Goal: Information Seeking & Learning: Learn about a topic

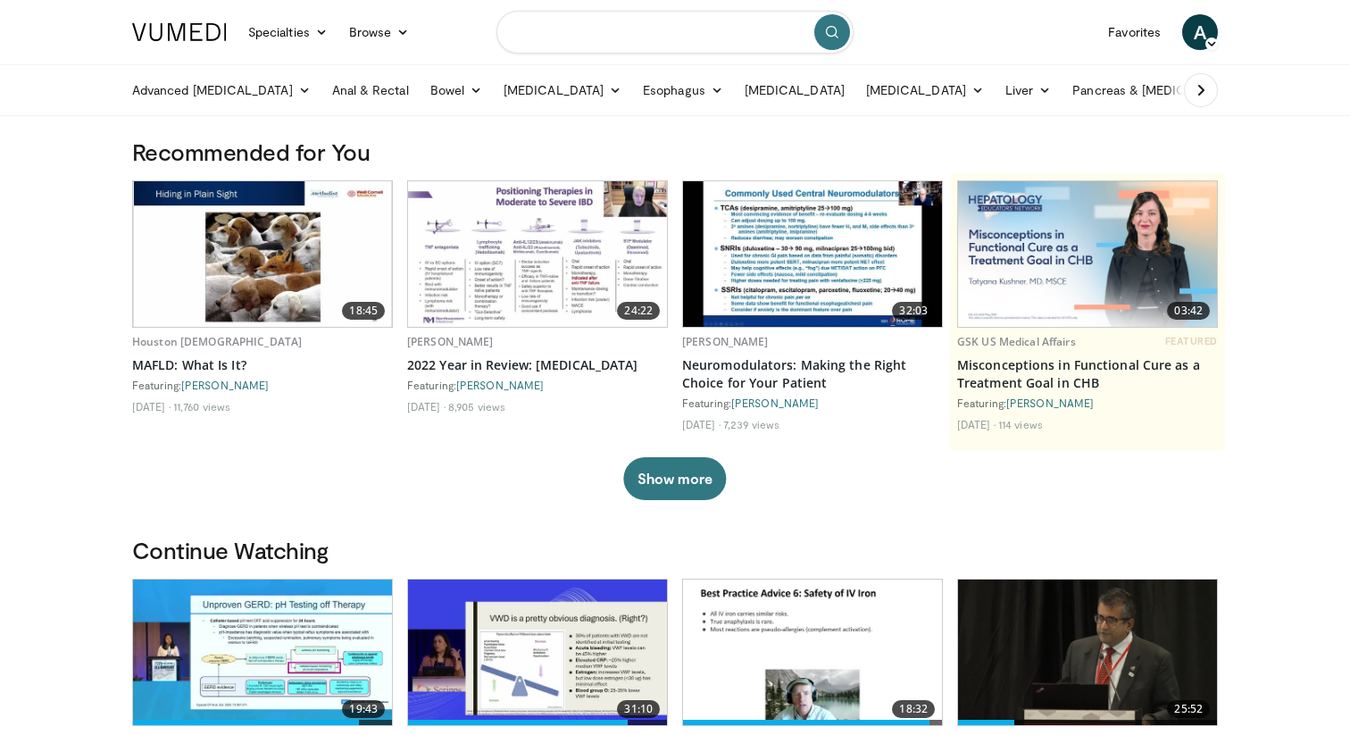
click at [551, 42] on input "Search topics, interventions" at bounding box center [674, 32] width 357 height 43
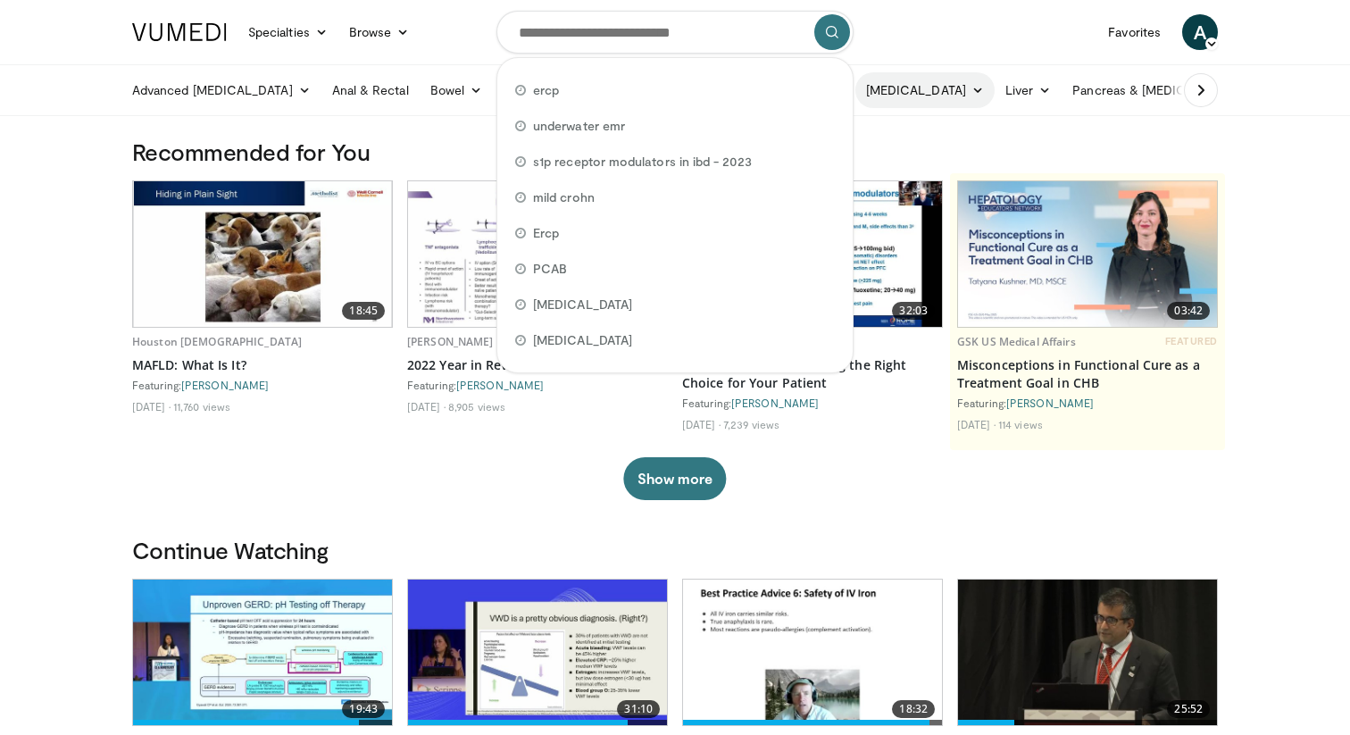
click at [885, 97] on link "[MEDICAL_DATA]" at bounding box center [924, 90] width 139 height 36
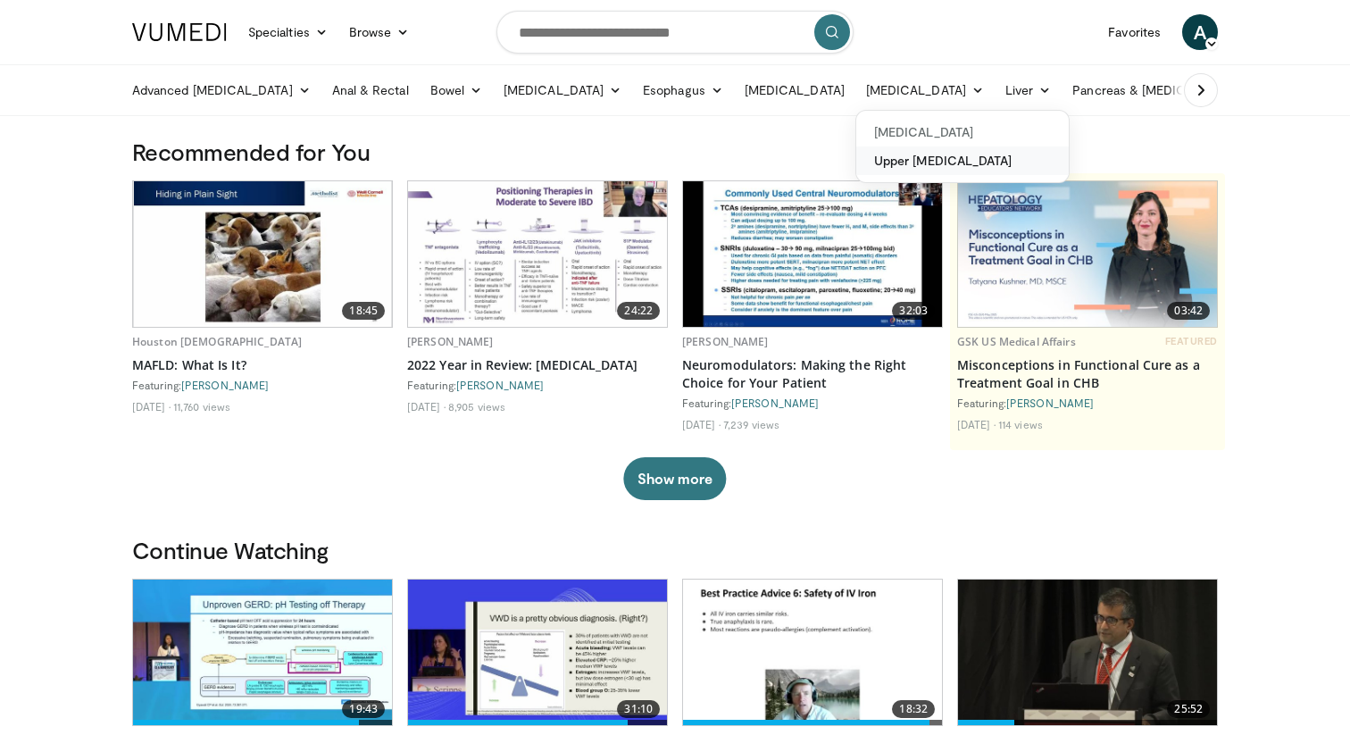
click at [915, 154] on link "Upper [MEDICAL_DATA]" at bounding box center [962, 160] width 213 height 29
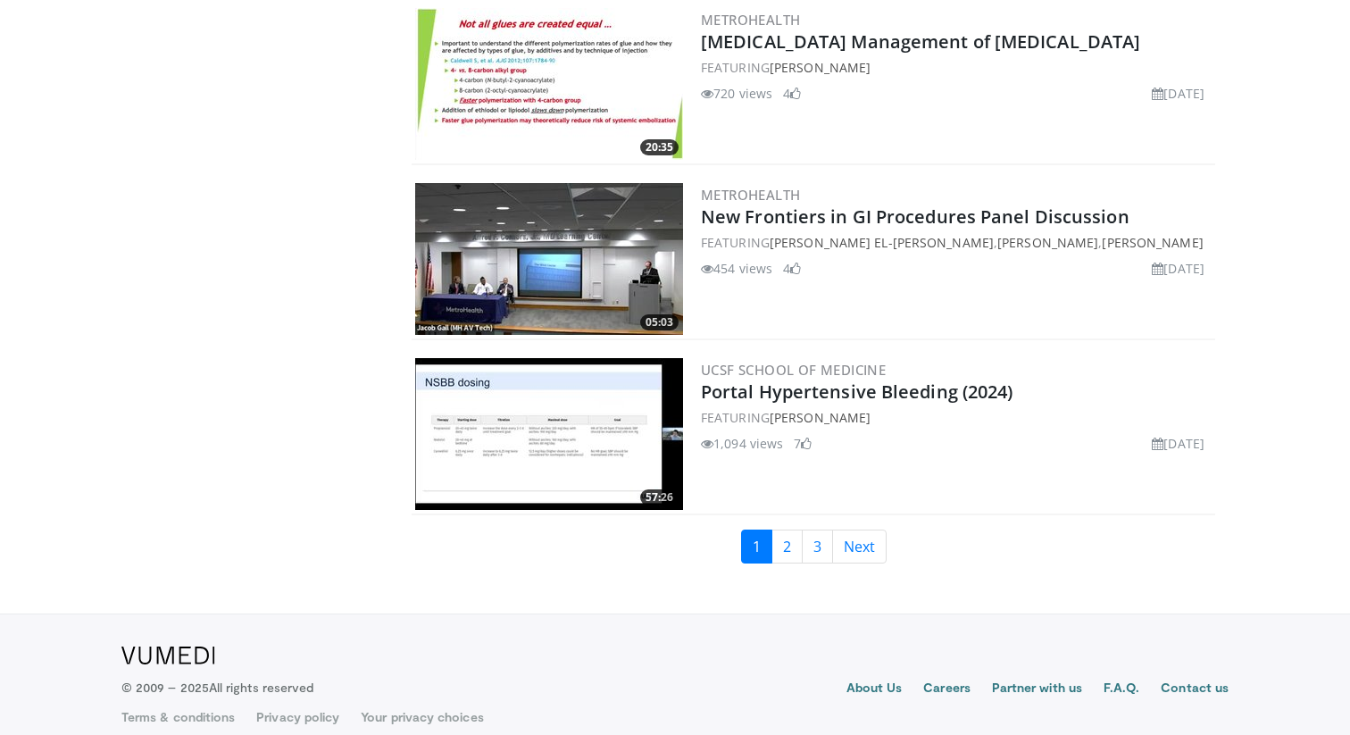
scroll to position [4064, 0]
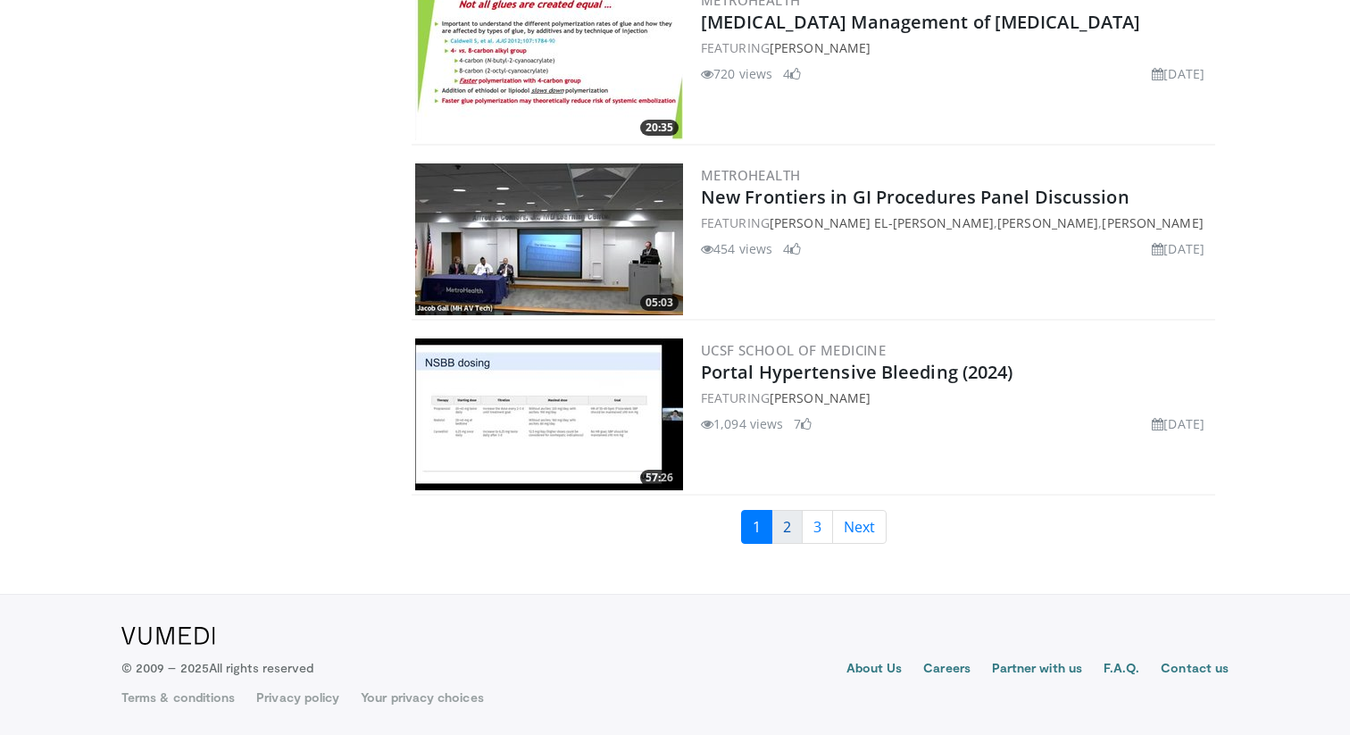
click at [788, 518] on link "2" at bounding box center [787, 527] width 31 height 34
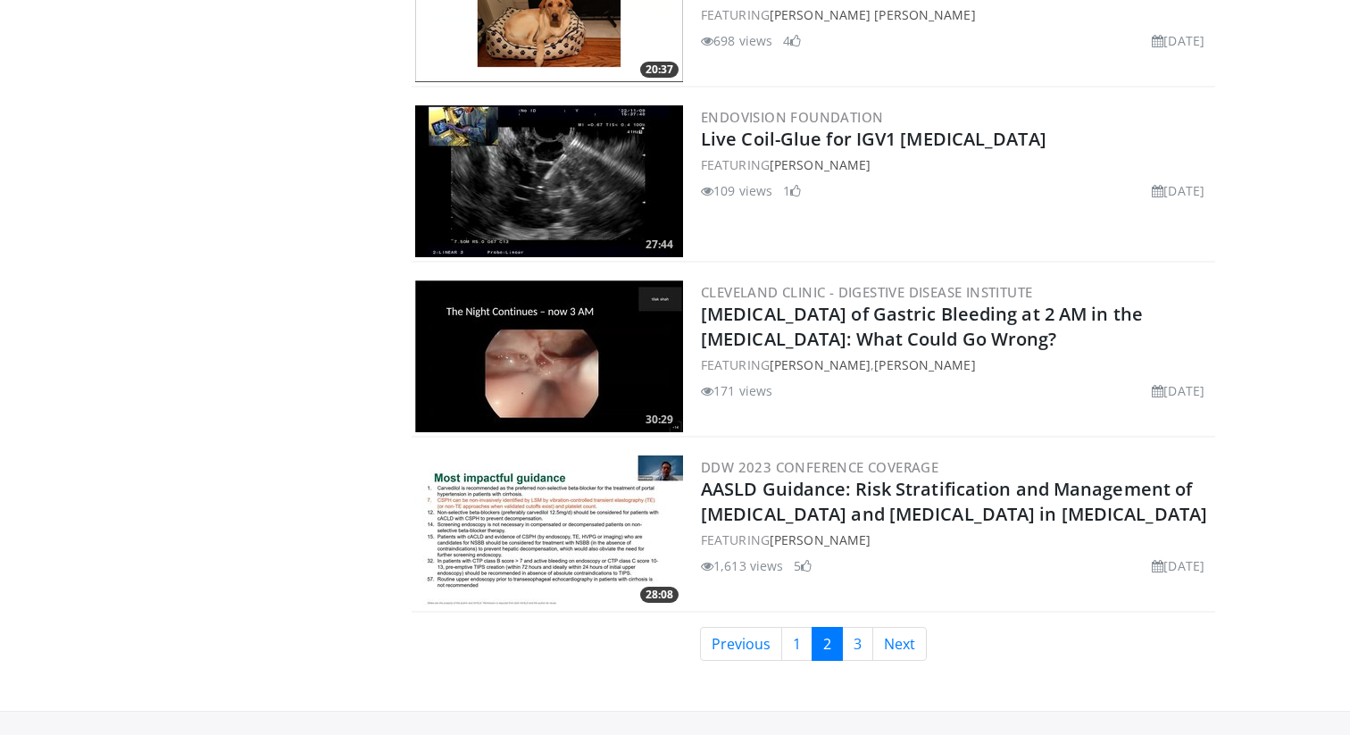
scroll to position [3948, 0]
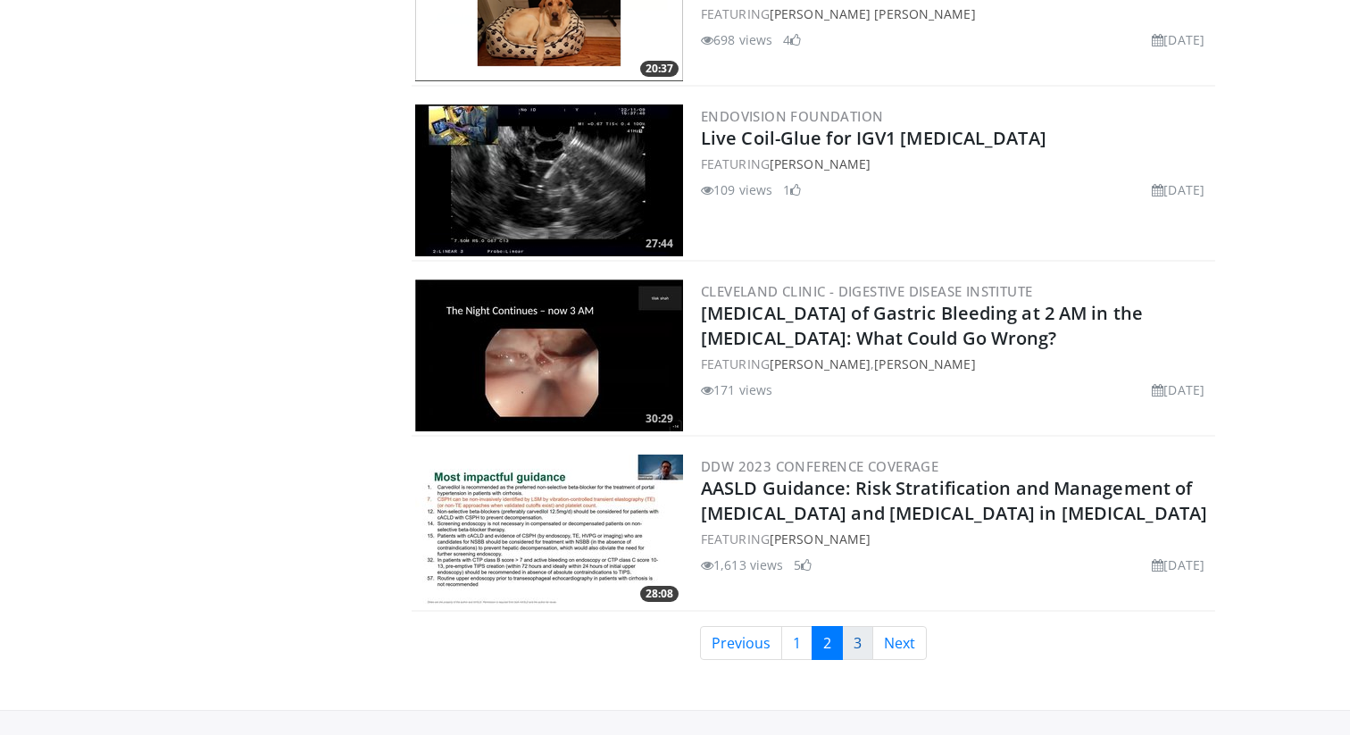
click at [867, 646] on link "3" at bounding box center [857, 643] width 31 height 34
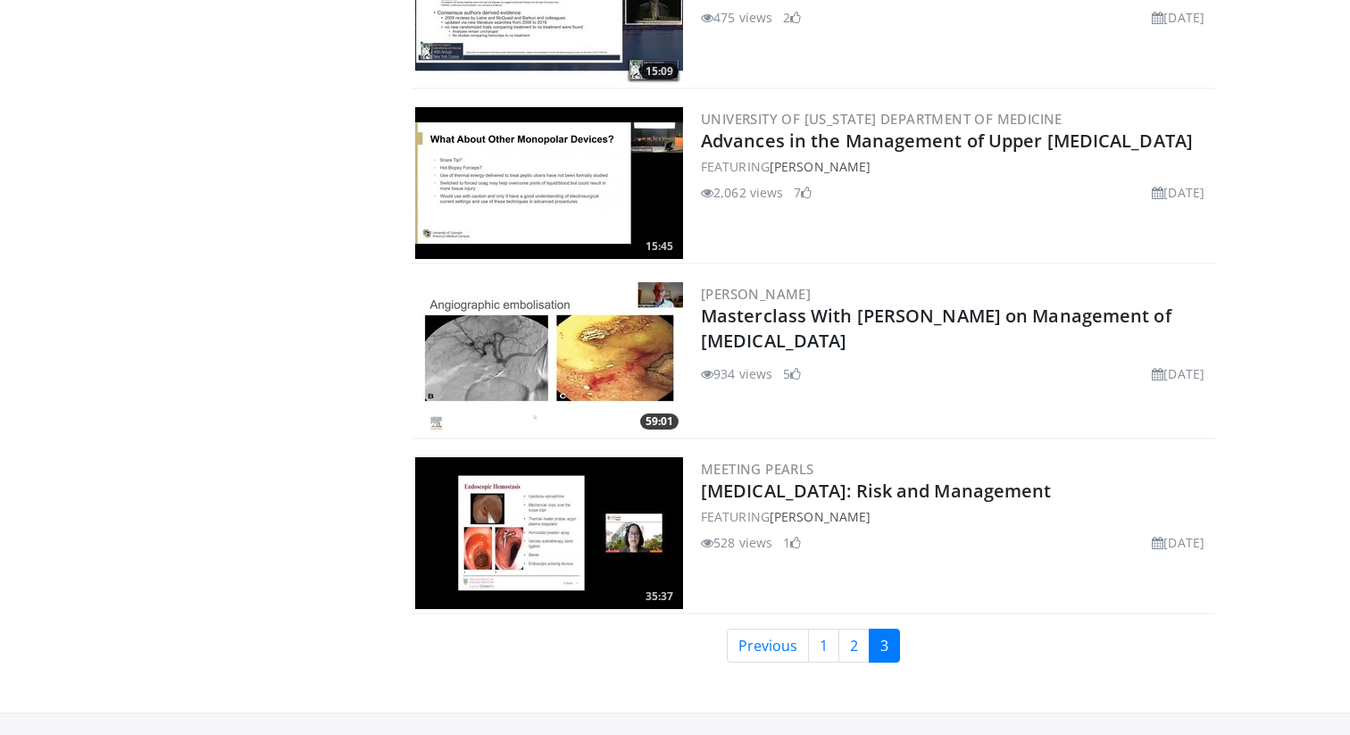
scroll to position [982, 0]
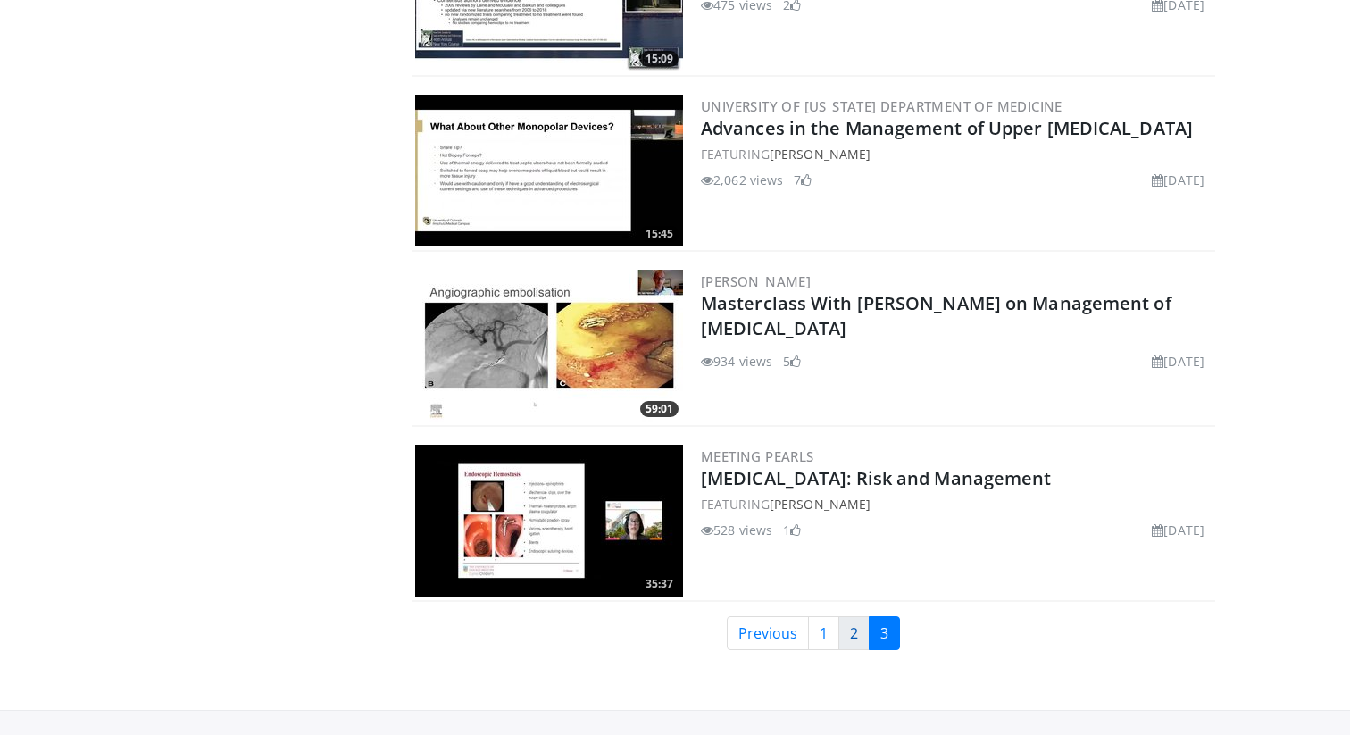
click at [863, 637] on link "2" at bounding box center [853, 633] width 31 height 34
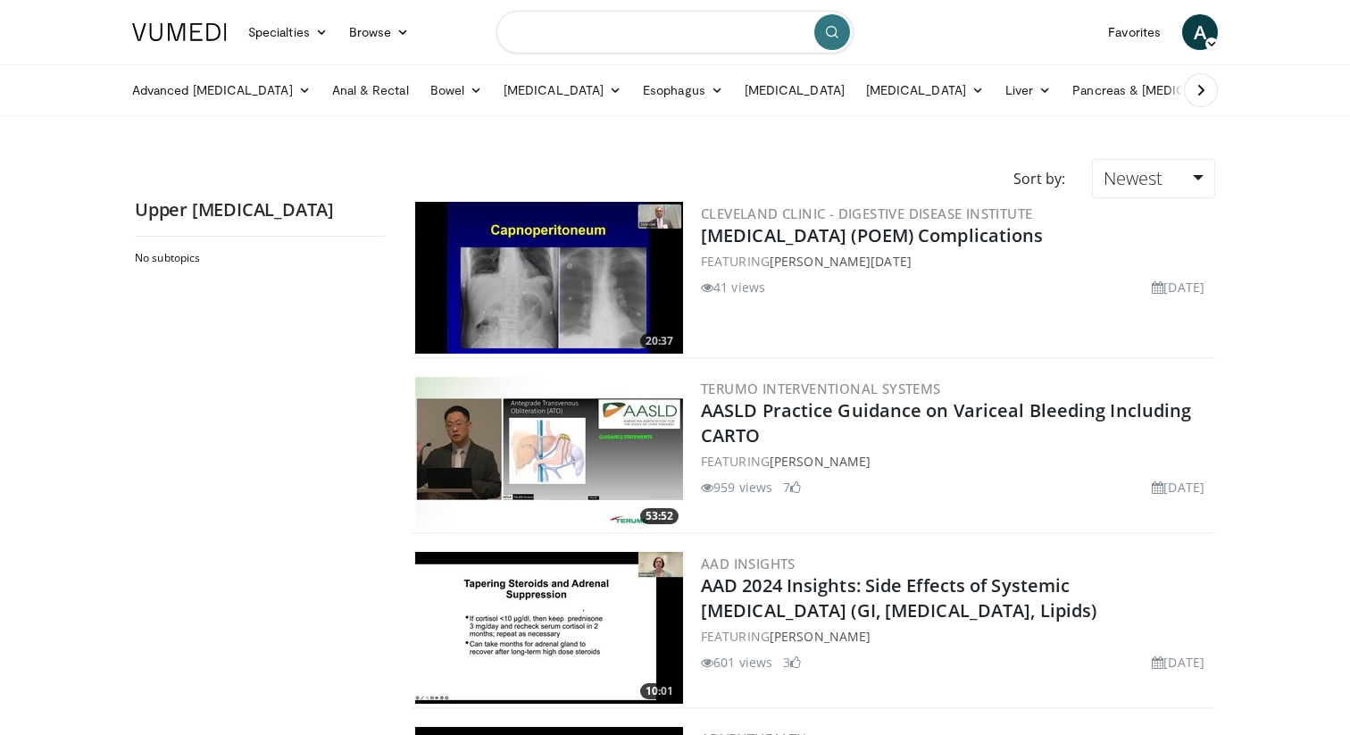
click at [580, 37] on input "Search topics, interventions" at bounding box center [674, 32] width 357 height 43
type input "********"
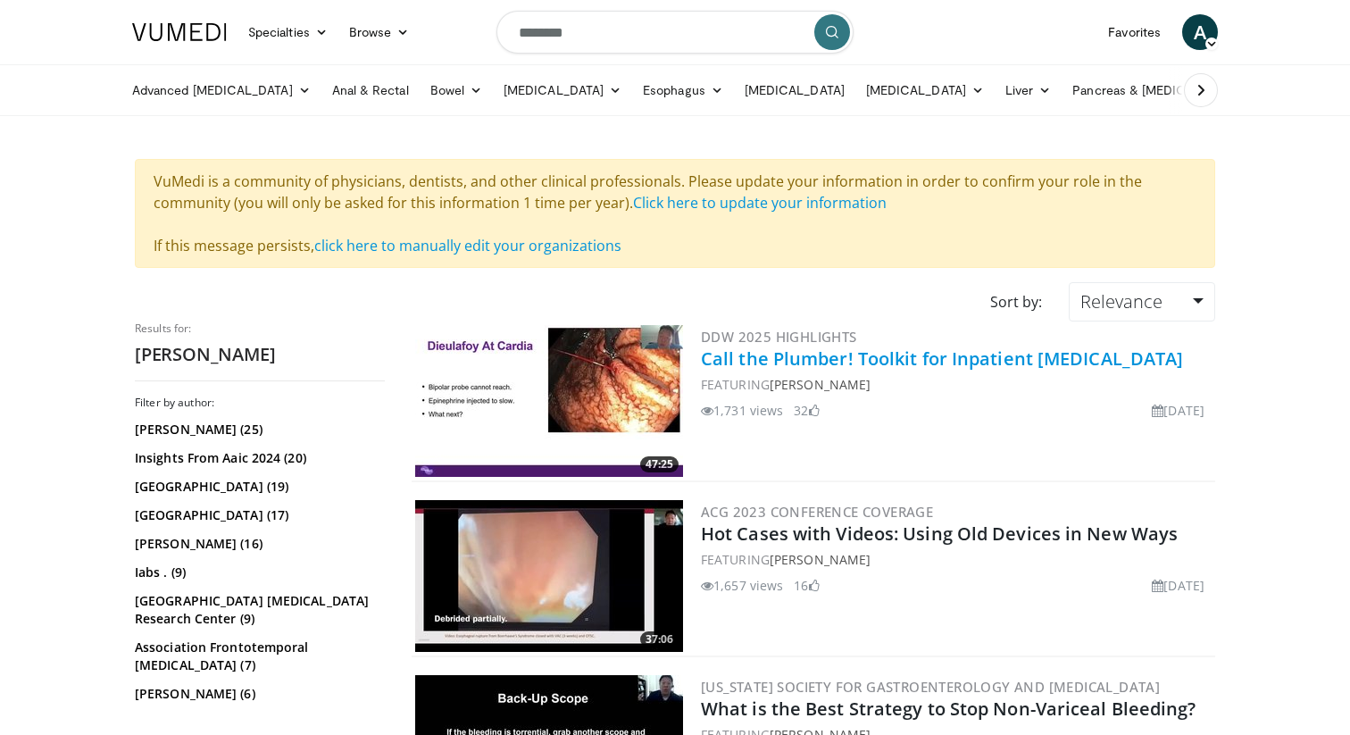
click at [906, 356] on link "Call the Plumber! Toolkit for Inpatient [MEDICAL_DATA]" at bounding box center [942, 358] width 482 height 24
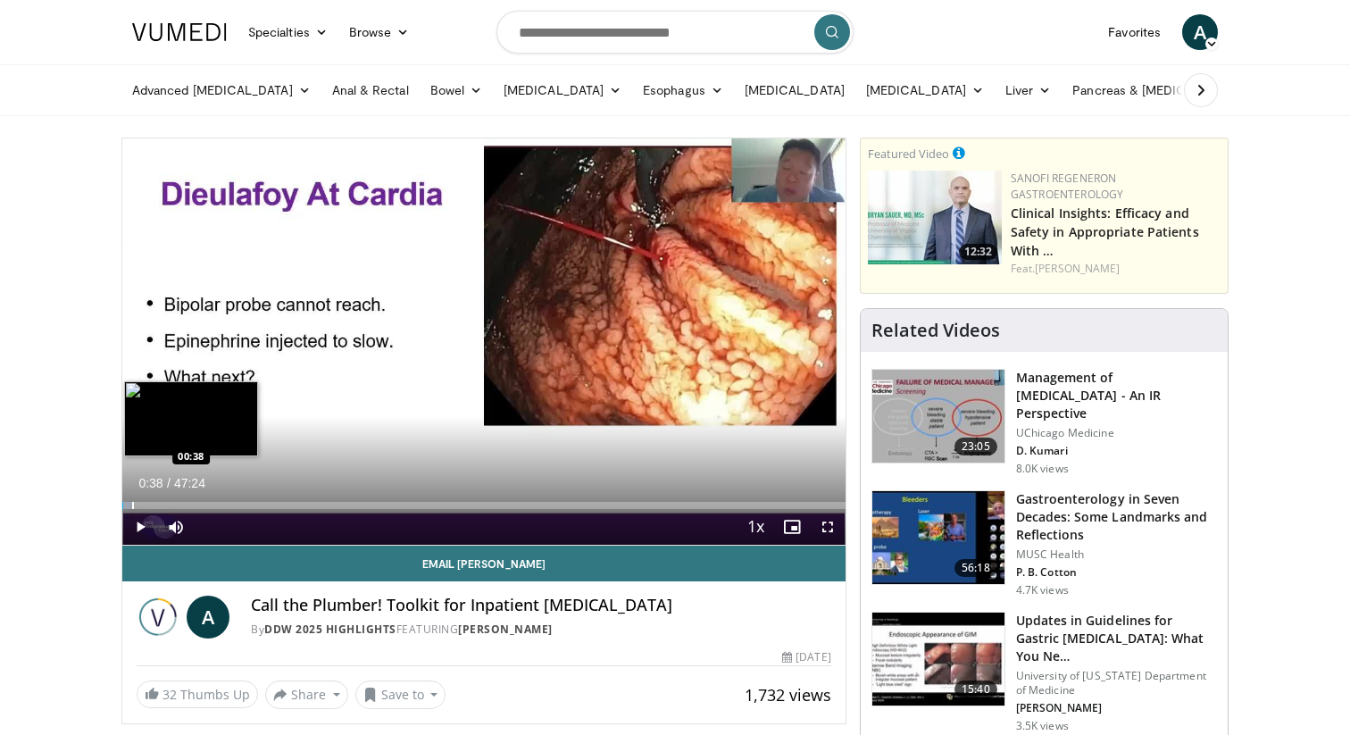
click at [132, 505] on div "Progress Bar" at bounding box center [133, 505] width 2 height 7
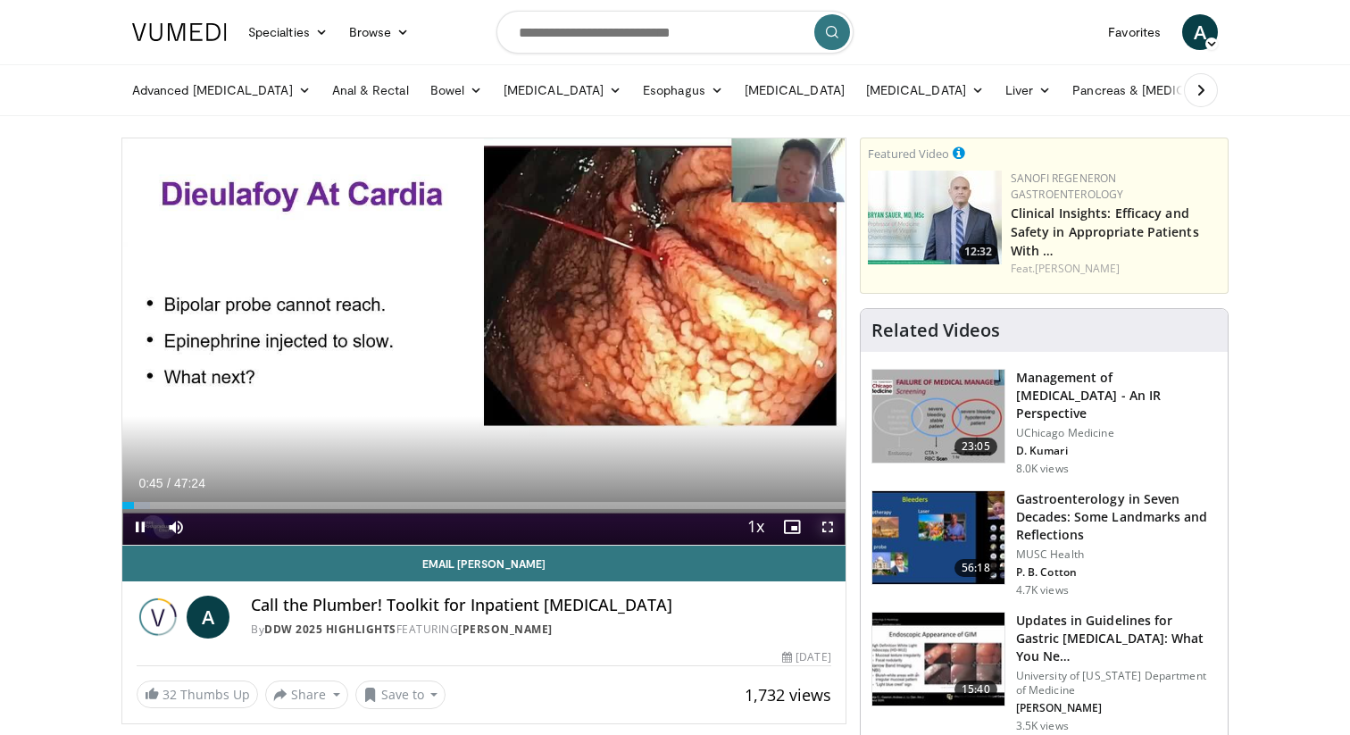
click at [831, 525] on span "Video Player" at bounding box center [828, 527] width 36 height 36
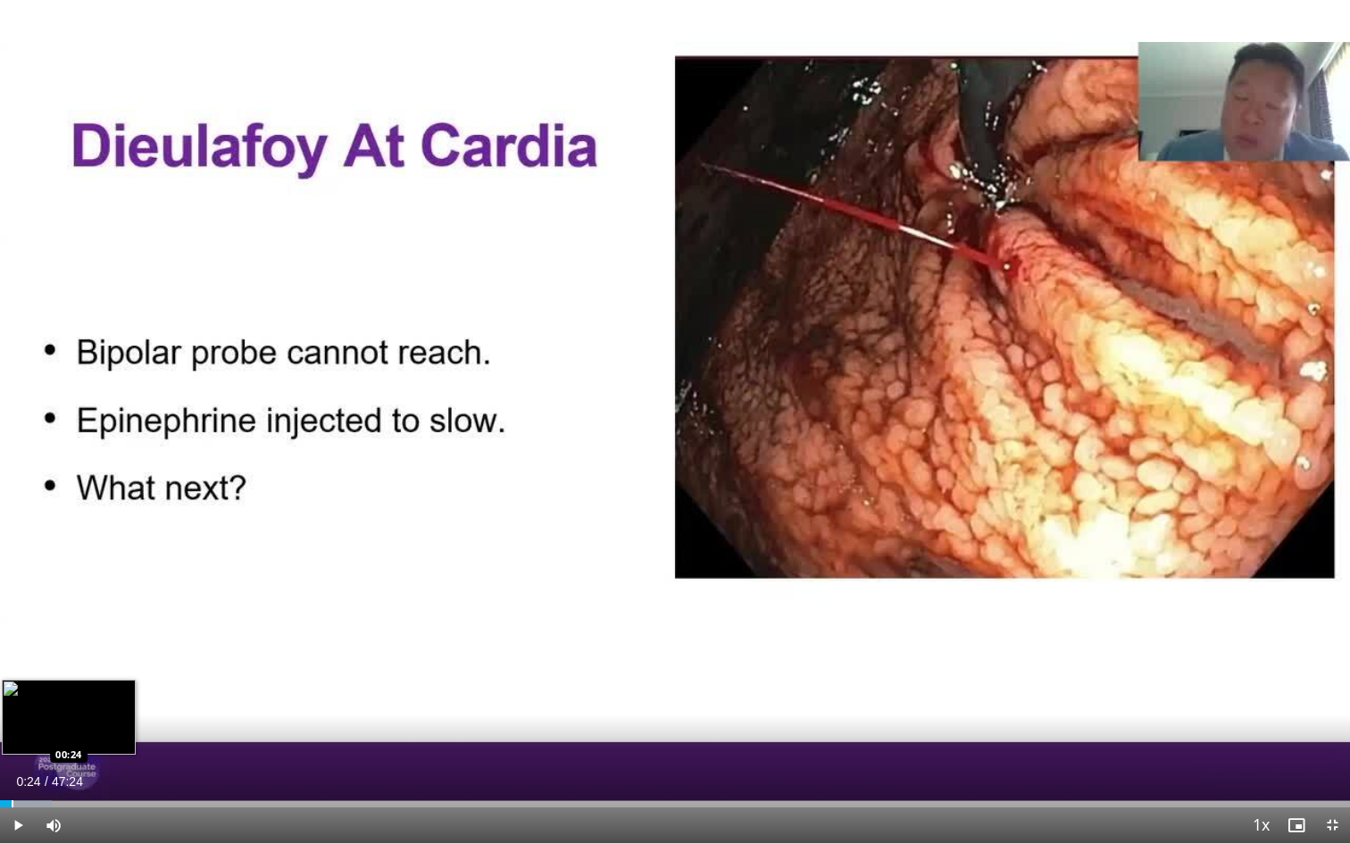
click at [12, 734] on div "Progress Bar" at bounding box center [13, 803] width 2 height 7
click at [7, 734] on div "Progress Bar" at bounding box center [8, 803] width 2 height 7
click at [19, 734] on span "Video Player" at bounding box center [18, 825] width 36 height 36
click at [17, 734] on span "Video Player" at bounding box center [18, 825] width 36 height 36
click at [21, 734] on span "Video Player" at bounding box center [18, 825] width 36 height 36
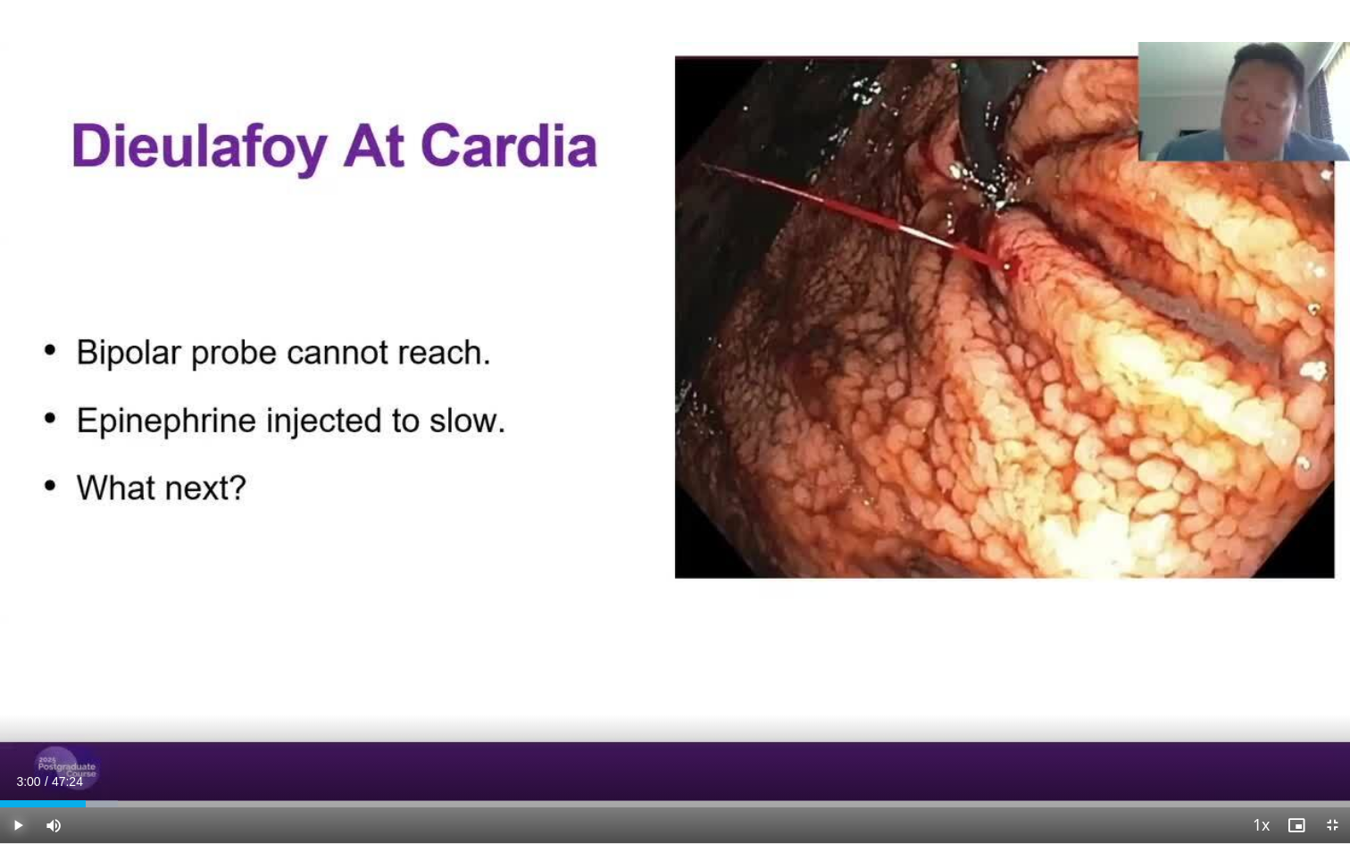
click at [20, 734] on span "Video Player" at bounding box center [18, 825] width 36 height 36
click at [19, 734] on span "Video Player" at bounding box center [18, 825] width 36 height 36
click at [21, 734] on span "Video Player" at bounding box center [18, 825] width 36 height 36
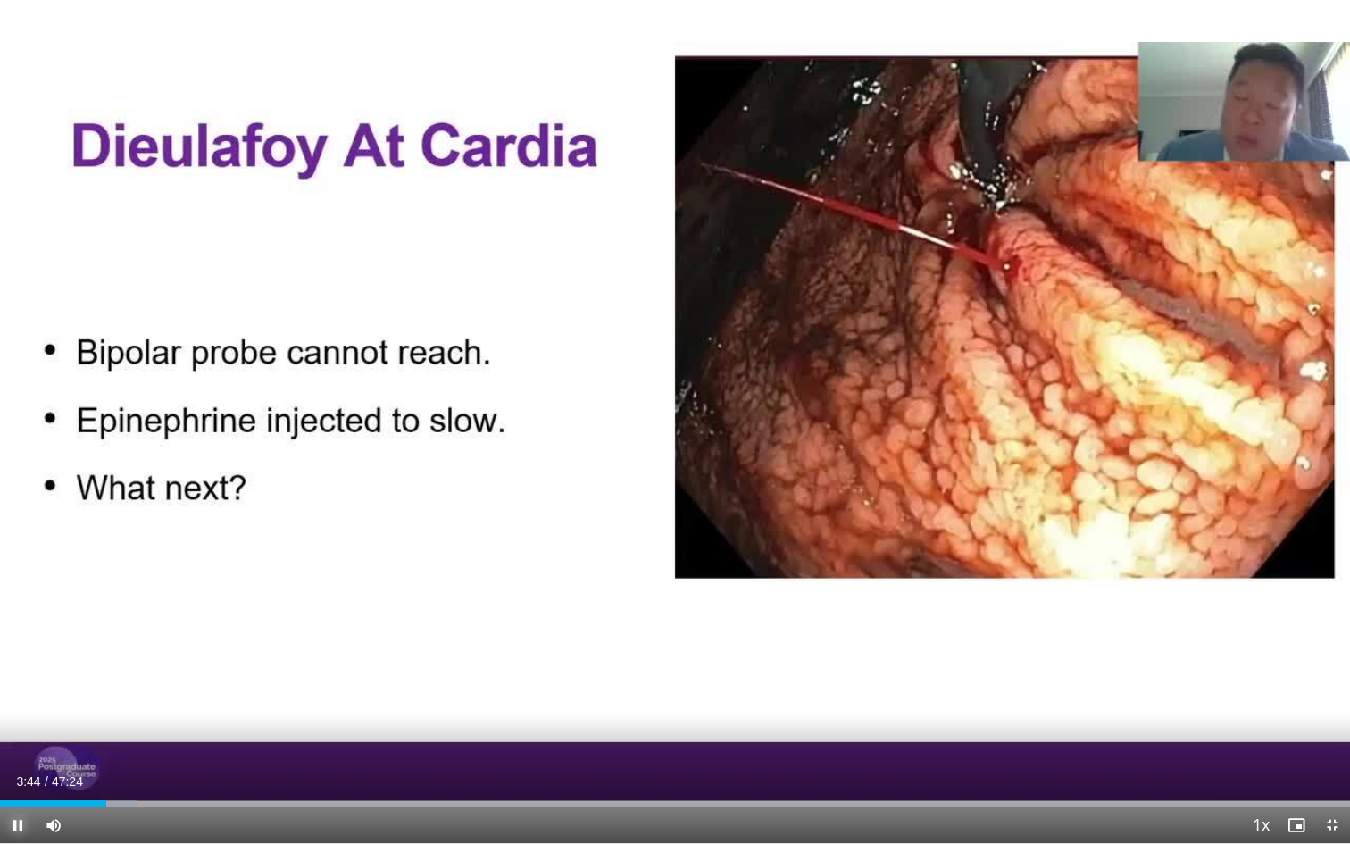
click at [18, 734] on span "Video Player" at bounding box center [18, 825] width 36 height 36
click at [20, 734] on span "Video Player" at bounding box center [18, 825] width 36 height 36
click at [19, 734] on span "Video Player" at bounding box center [18, 825] width 36 height 36
click at [20, 734] on span "Video Player" at bounding box center [18, 825] width 36 height 36
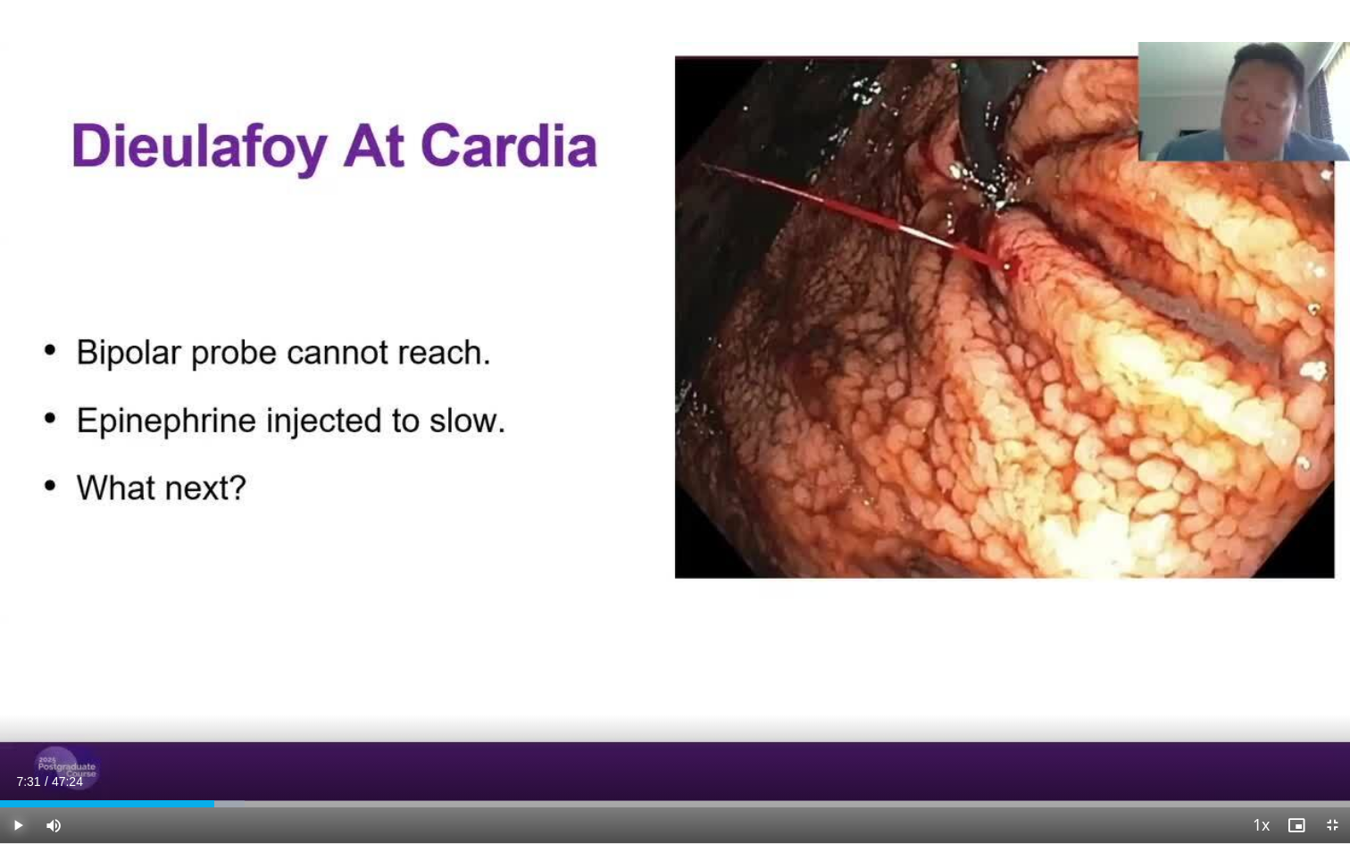
click at [20, 734] on span "Video Player" at bounding box center [18, 825] width 36 height 36
click at [19, 734] on span "Video Player" at bounding box center [18, 825] width 36 height 36
click at [15, 734] on span "Video Player" at bounding box center [18, 825] width 36 height 36
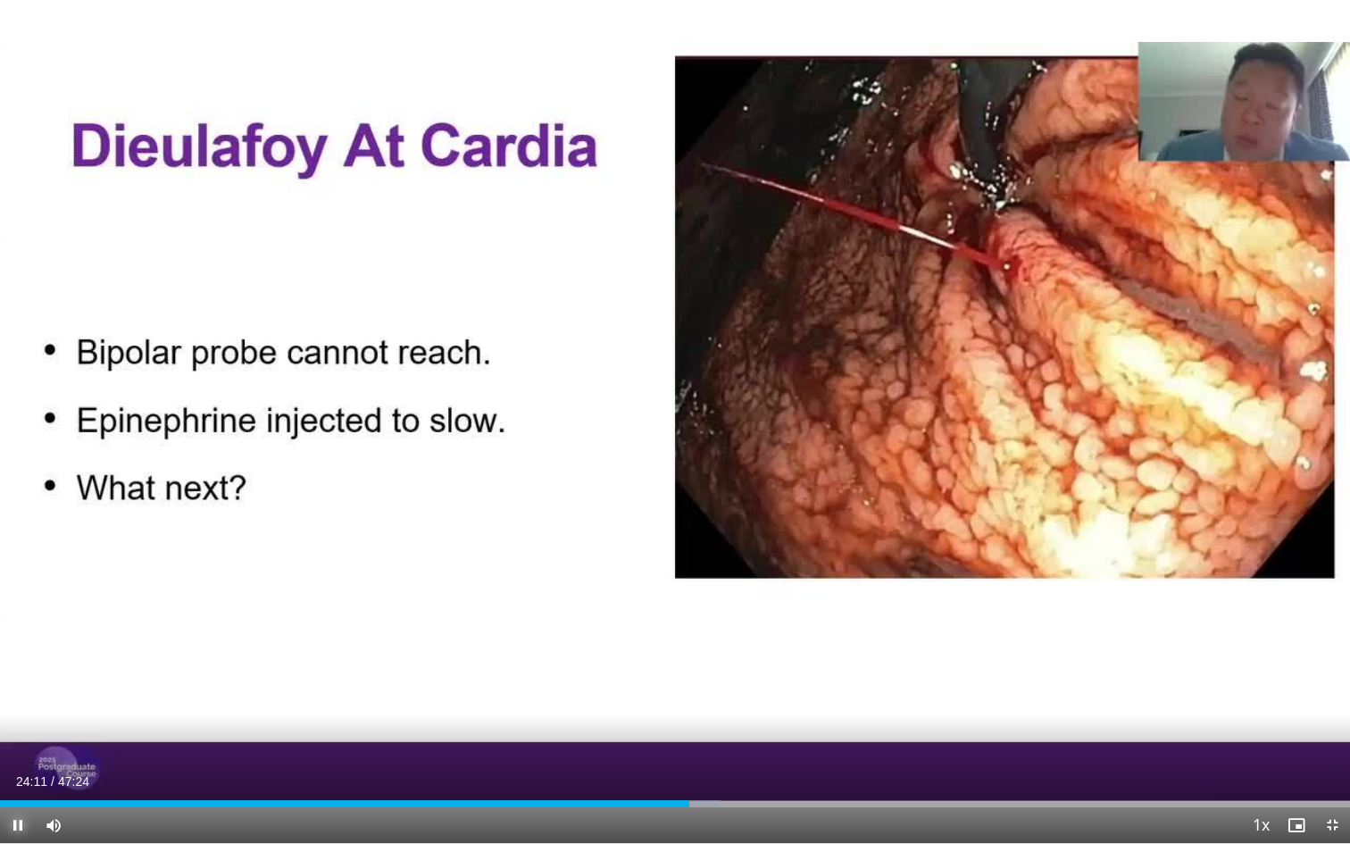
click at [20, 734] on span "Video Player" at bounding box center [18, 825] width 36 height 36
click at [678, 421] on div "10 seconds Tap to unmute" at bounding box center [675, 421] width 1350 height 843
click at [18, 734] on span "Video Player" at bounding box center [18, 825] width 36 height 36
click at [19, 734] on span "Video Player" at bounding box center [18, 825] width 36 height 36
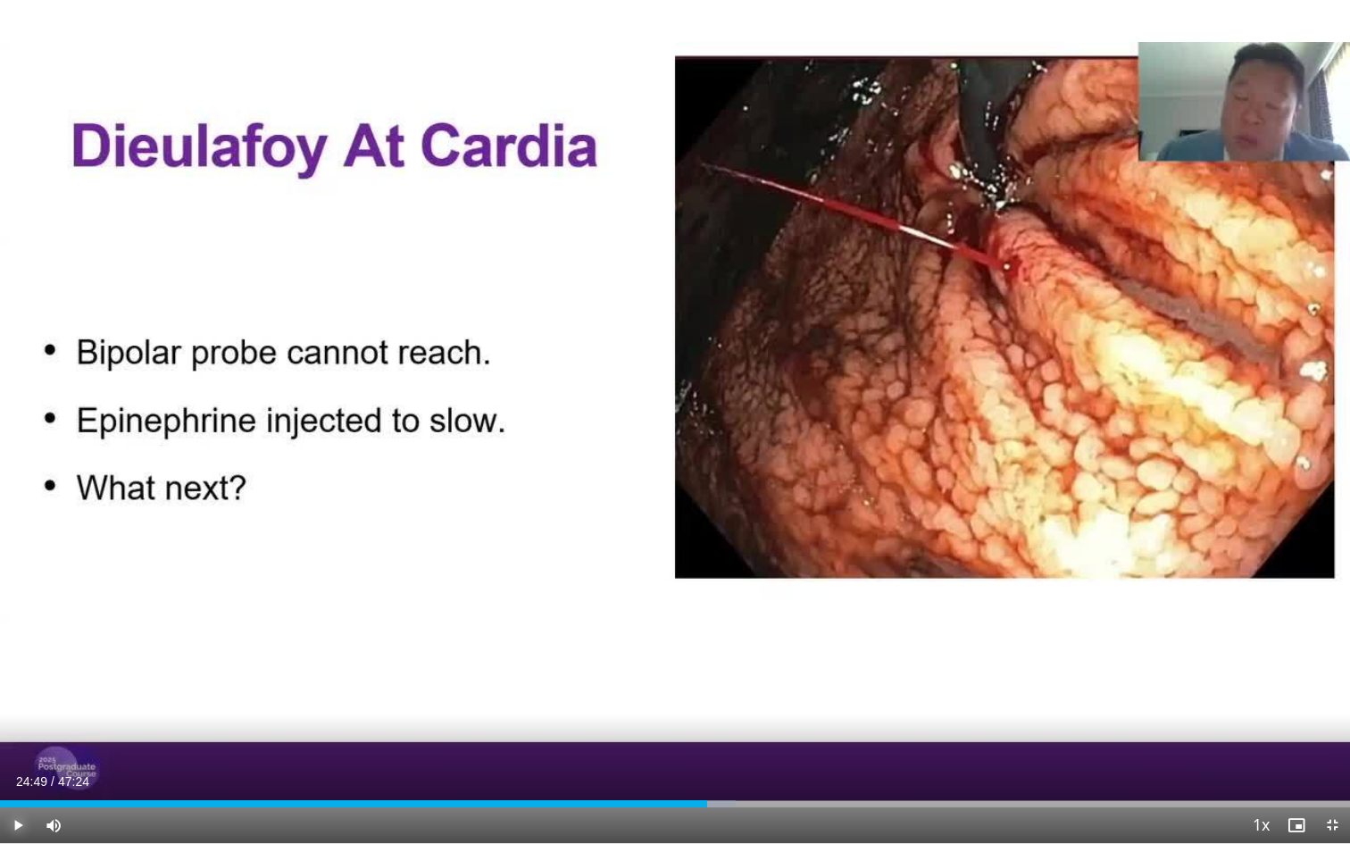
click at [19, 734] on span "Video Player" at bounding box center [18, 825] width 36 height 36
click at [18, 734] on span "Video Player" at bounding box center [18, 825] width 36 height 36
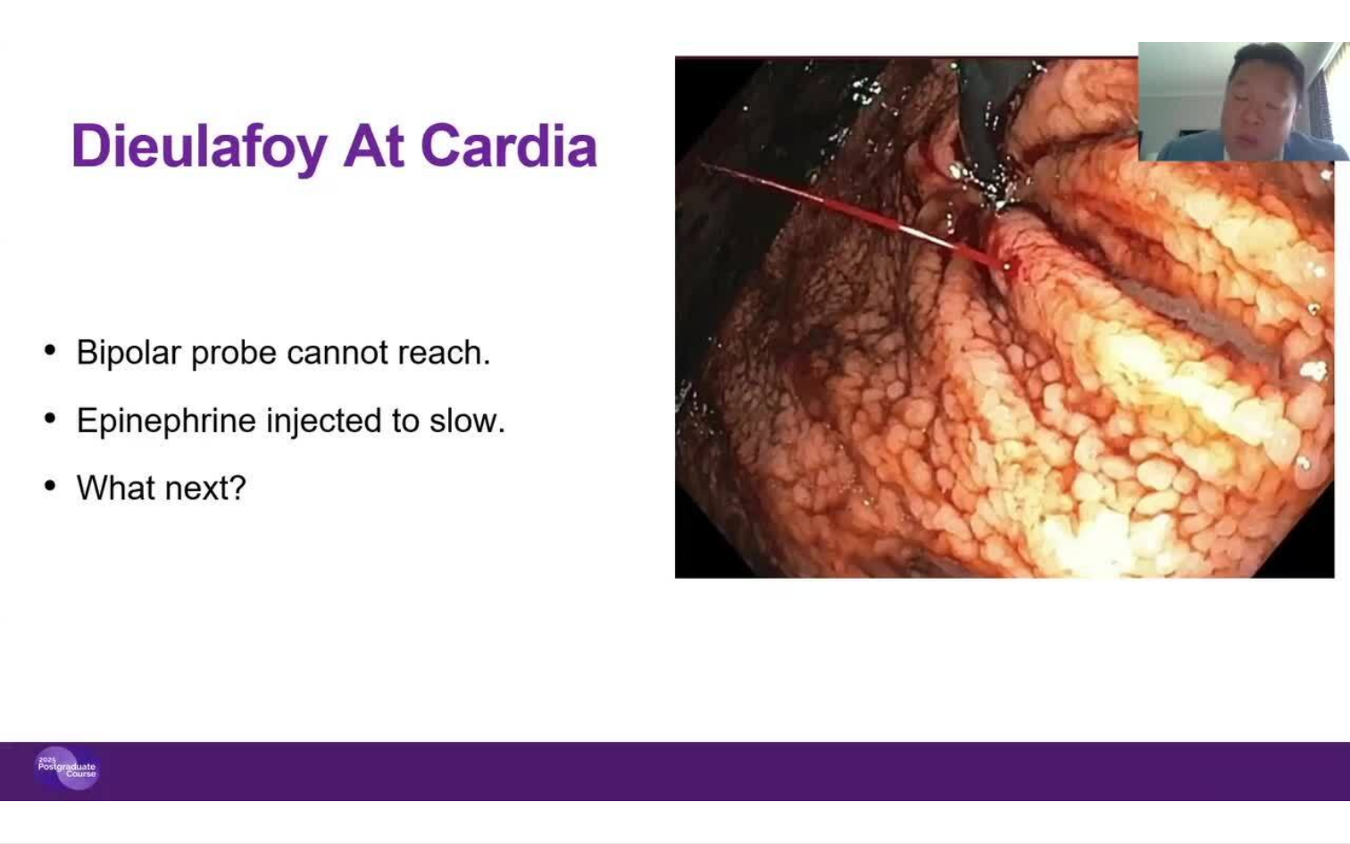
click at [16, 734] on video-js "**********" at bounding box center [675, 422] width 1350 height 844
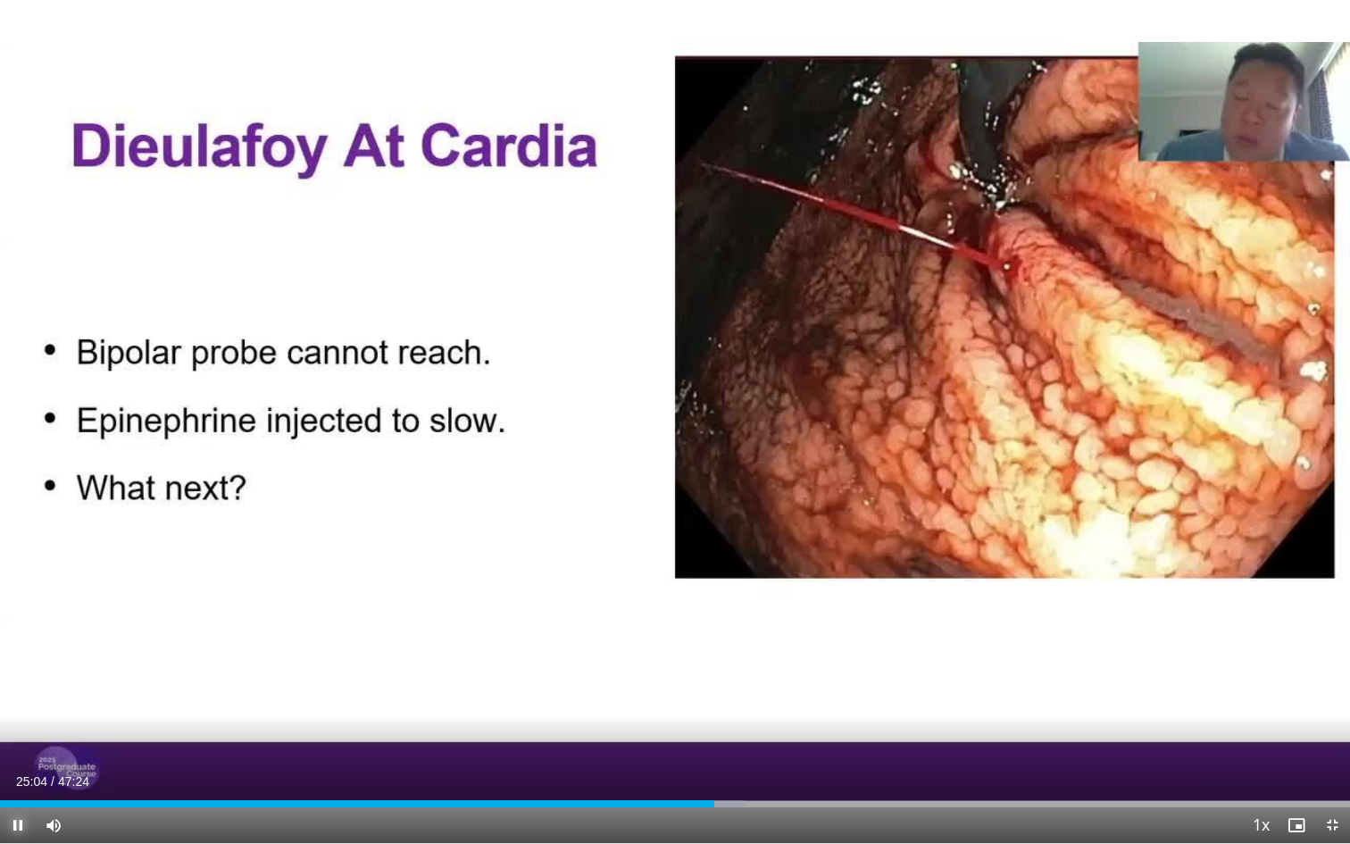
click at [19, 734] on span "Video Player" at bounding box center [18, 825] width 36 height 36
click at [20, 734] on span "Video Player" at bounding box center [18, 825] width 36 height 36
click at [19, 734] on span "Video Player" at bounding box center [18, 825] width 36 height 36
click at [17, 734] on span "Video Player" at bounding box center [18, 825] width 36 height 36
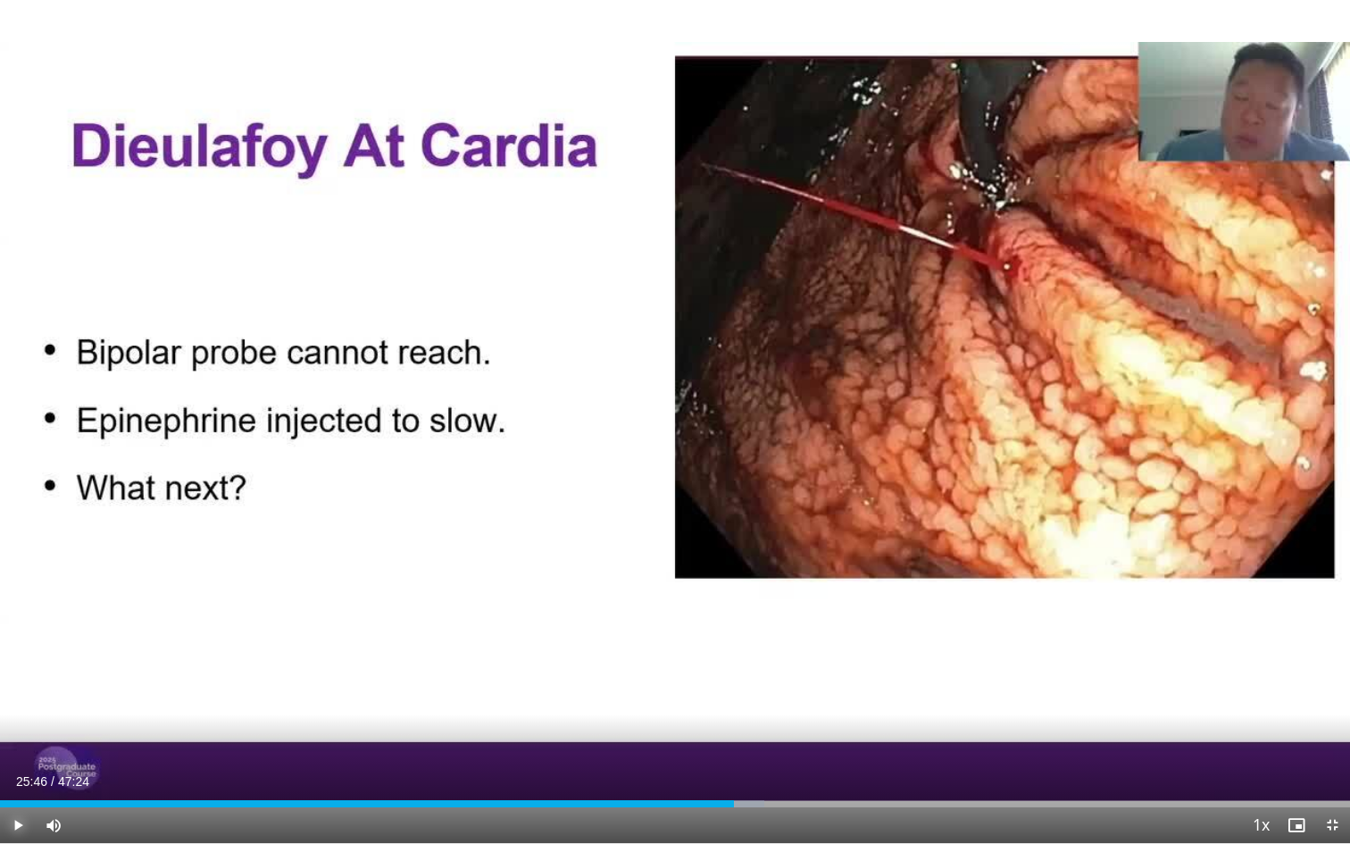
click at [17, 734] on span "Video Player" at bounding box center [18, 825] width 36 height 36
click at [20, 734] on span "Video Player" at bounding box center [18, 825] width 36 height 36
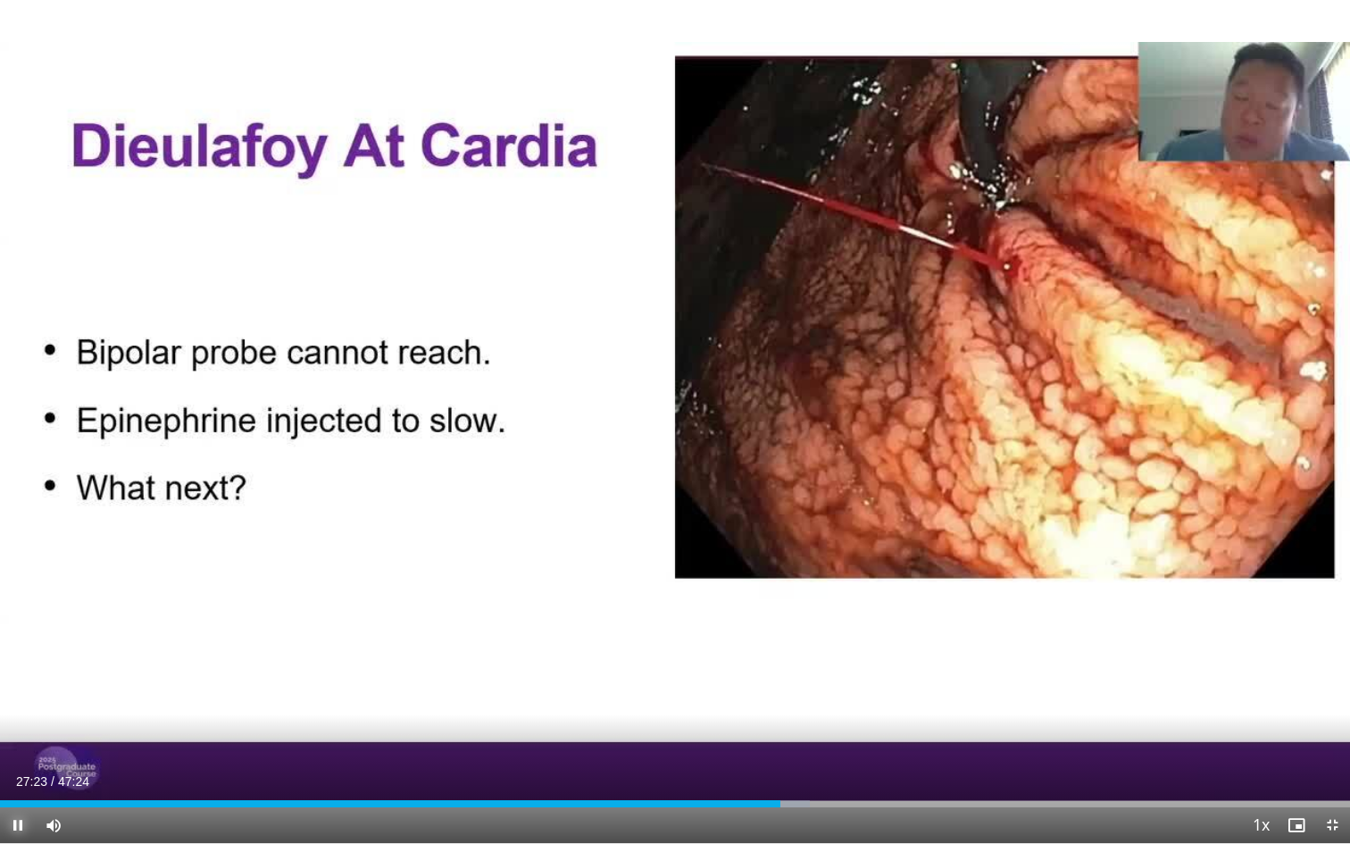
click at [7, 734] on span "Video Player" at bounding box center [18, 825] width 36 height 36
click at [23, 734] on span "Video Player" at bounding box center [18, 825] width 36 height 36
click at [17, 734] on span "Video Player" at bounding box center [18, 825] width 36 height 36
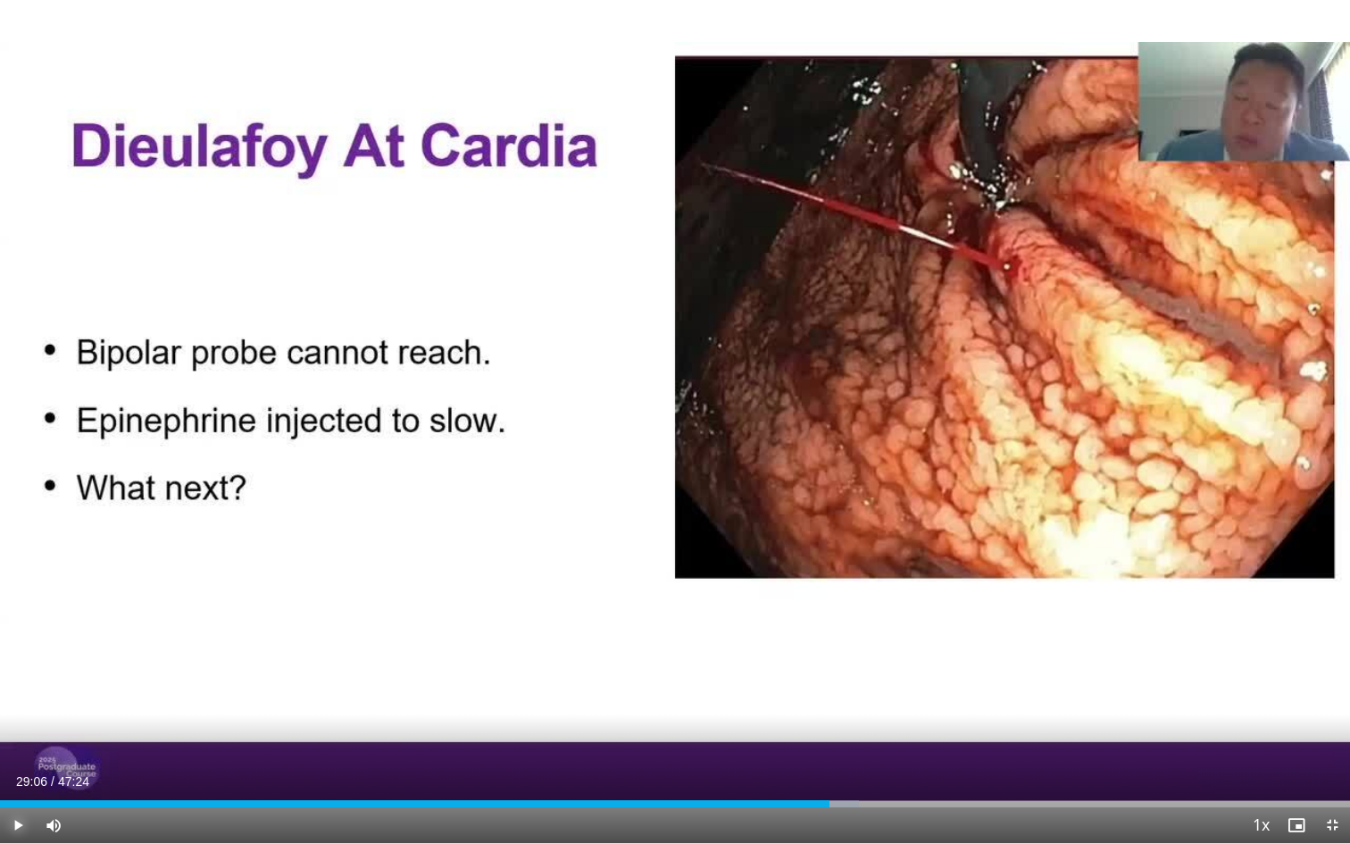
click at [17, 734] on span "Video Player" at bounding box center [18, 825] width 36 height 36
click at [21, 734] on video-js "**********" at bounding box center [675, 422] width 1350 height 844
click at [22, 734] on span "Video Player" at bounding box center [18, 825] width 36 height 36
click at [14, 734] on span "Video Player" at bounding box center [18, 825] width 36 height 36
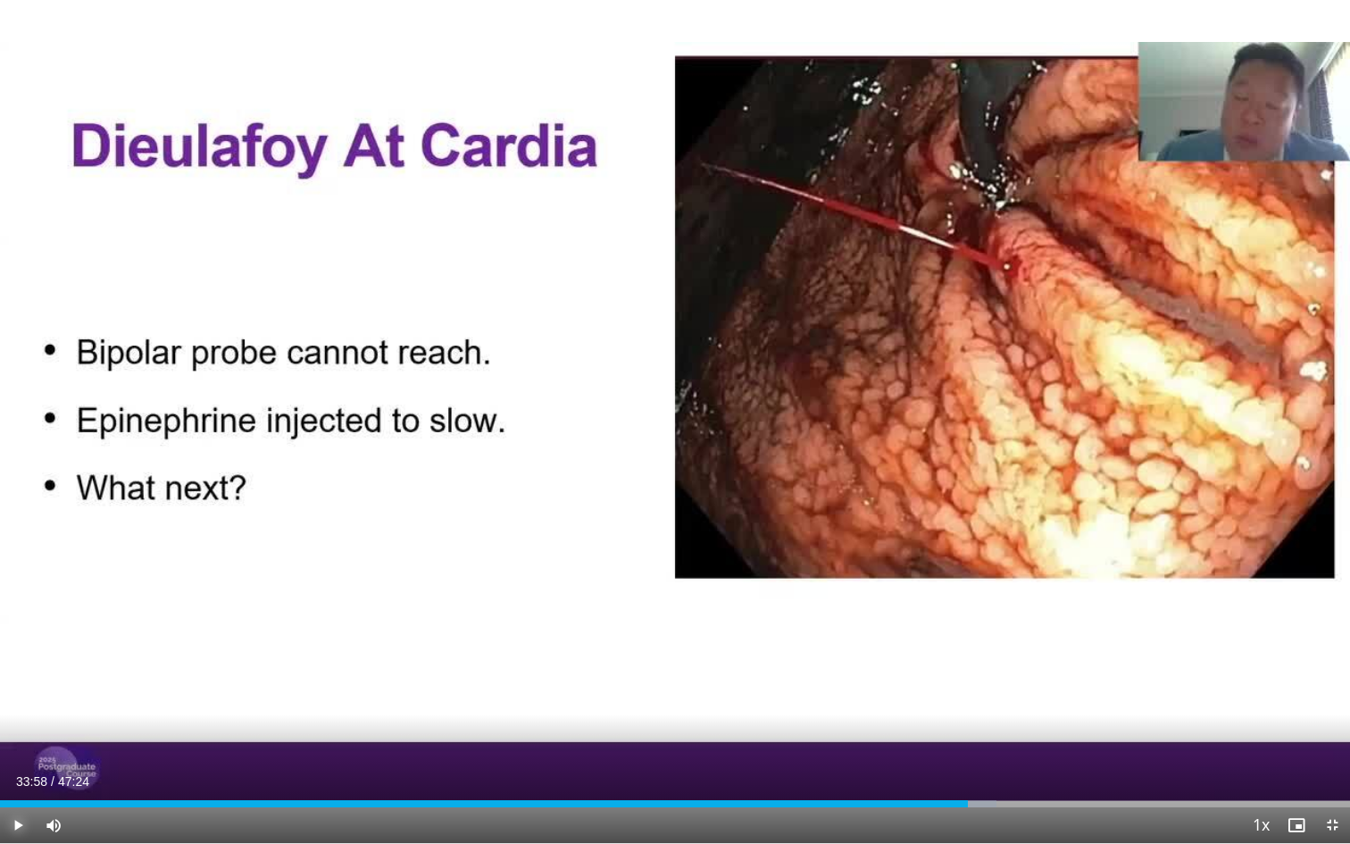
click at [15, 734] on span "Video Player" at bounding box center [18, 825] width 36 height 36
click at [24, 734] on span "Video Player" at bounding box center [18, 825] width 36 height 36
click at [19, 734] on video-js "**********" at bounding box center [675, 422] width 1350 height 844
click at [19, 734] on span "Video Player" at bounding box center [18, 825] width 36 height 36
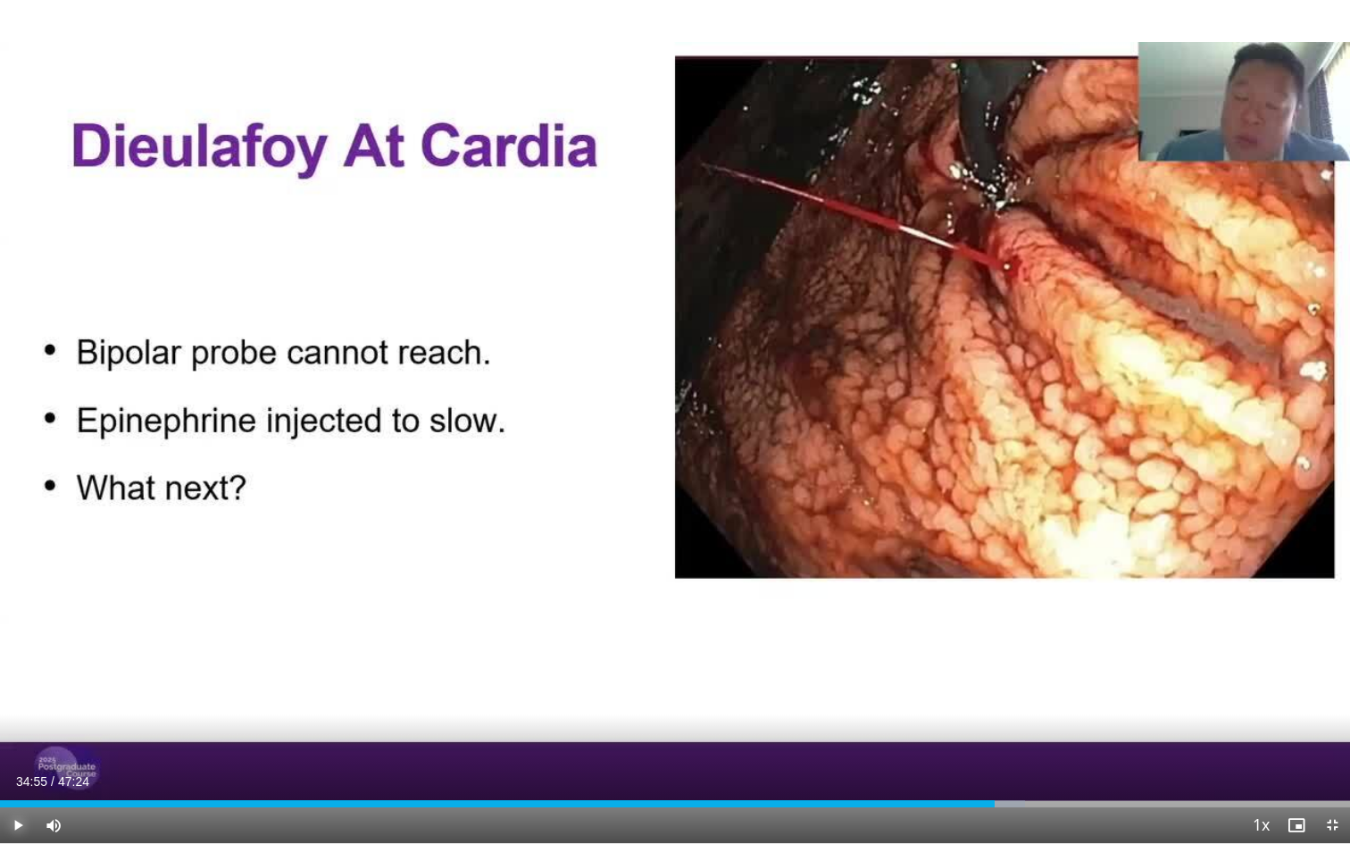
click at [19, 734] on span "Video Player" at bounding box center [18, 825] width 36 height 36
click at [14, 734] on span "Video Player" at bounding box center [18, 825] width 36 height 36
click at [22, 734] on span "Video Player" at bounding box center [18, 825] width 36 height 36
click at [21, 734] on span "Video Player" at bounding box center [18, 825] width 36 height 36
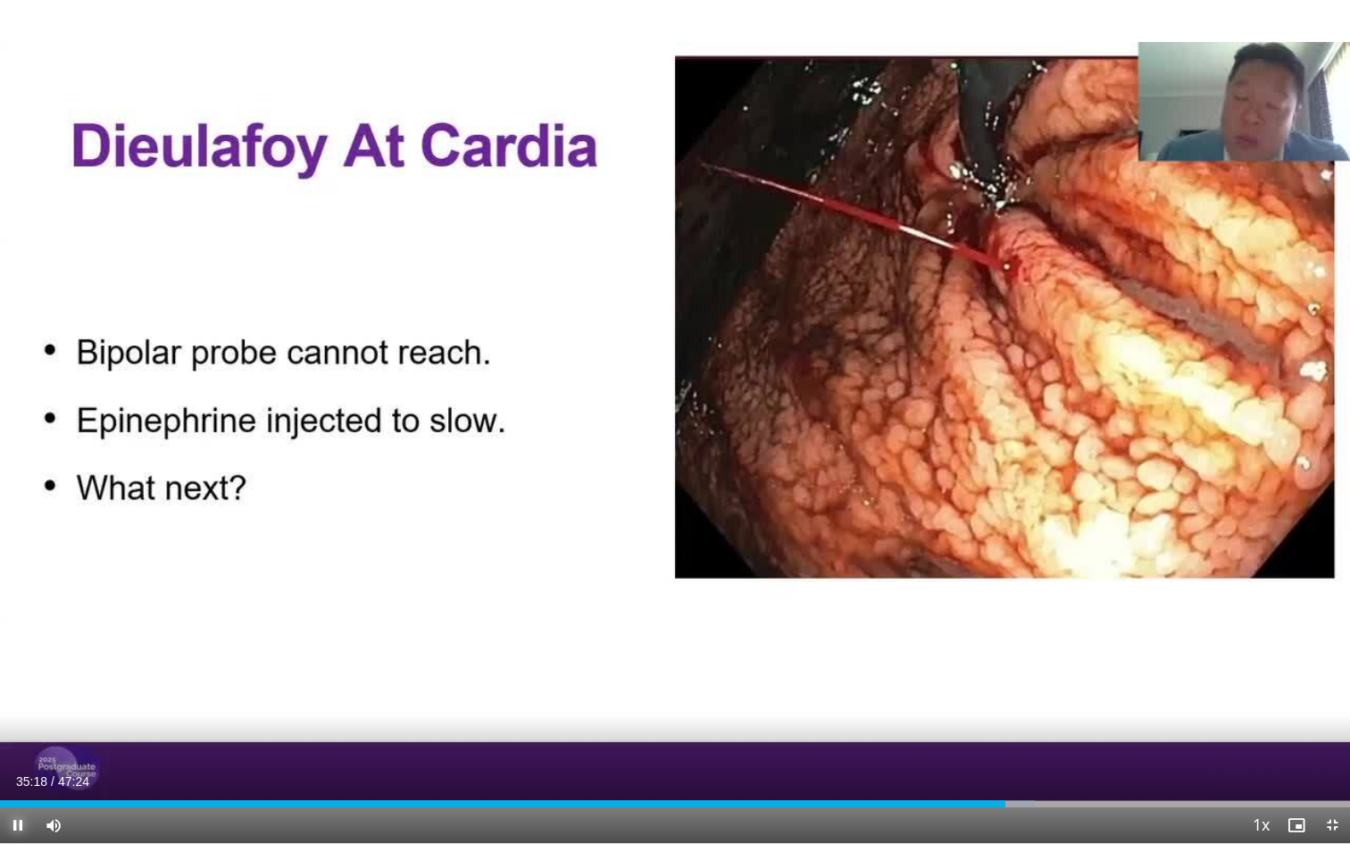
click at [20, 734] on span "Video Player" at bounding box center [18, 825] width 36 height 36
click at [19, 734] on span "Video Player" at bounding box center [18, 825] width 36 height 36
click at [17, 734] on span "Video Player" at bounding box center [18, 825] width 36 height 36
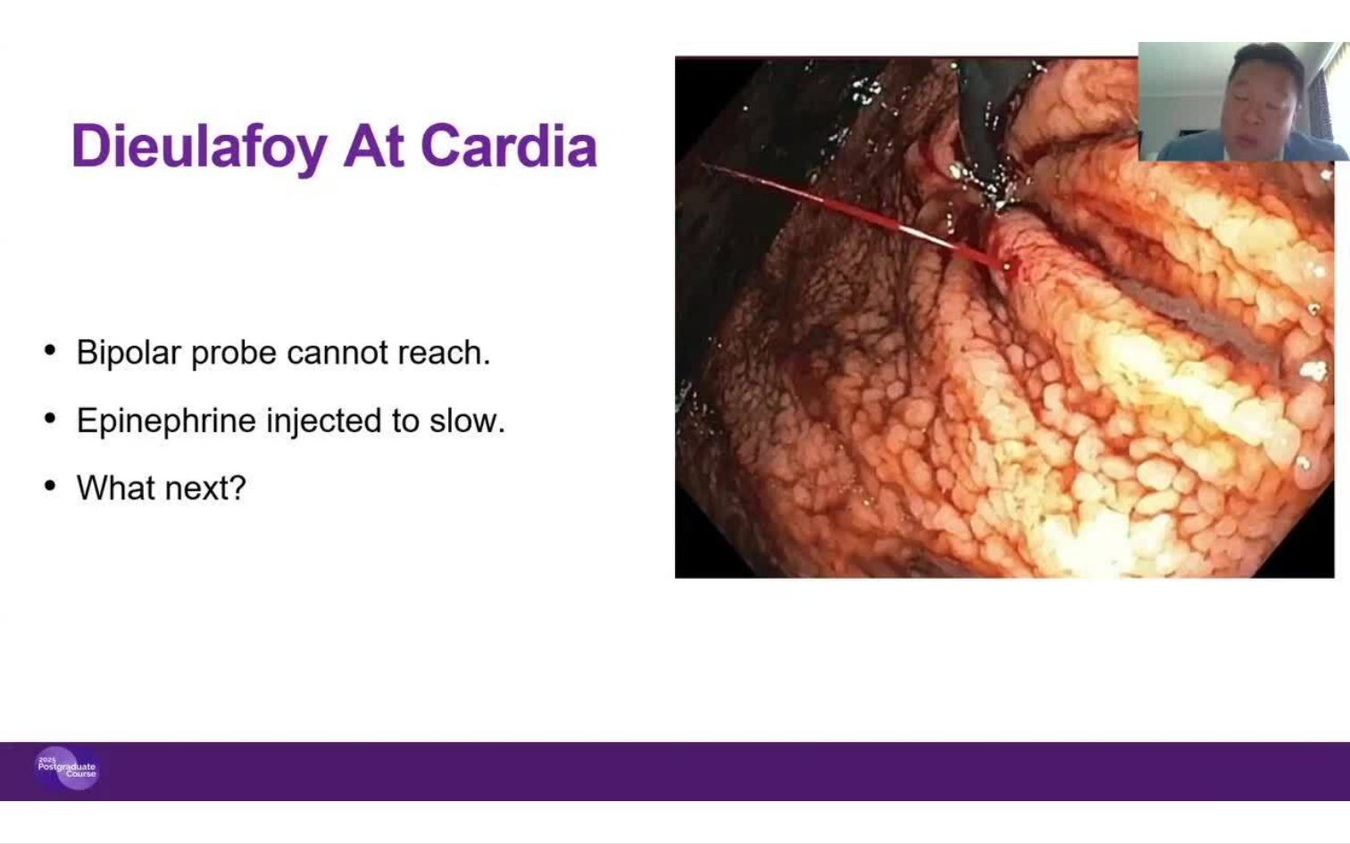
click at [18, 734] on span "Video Player" at bounding box center [18, 825] width 36 height 36
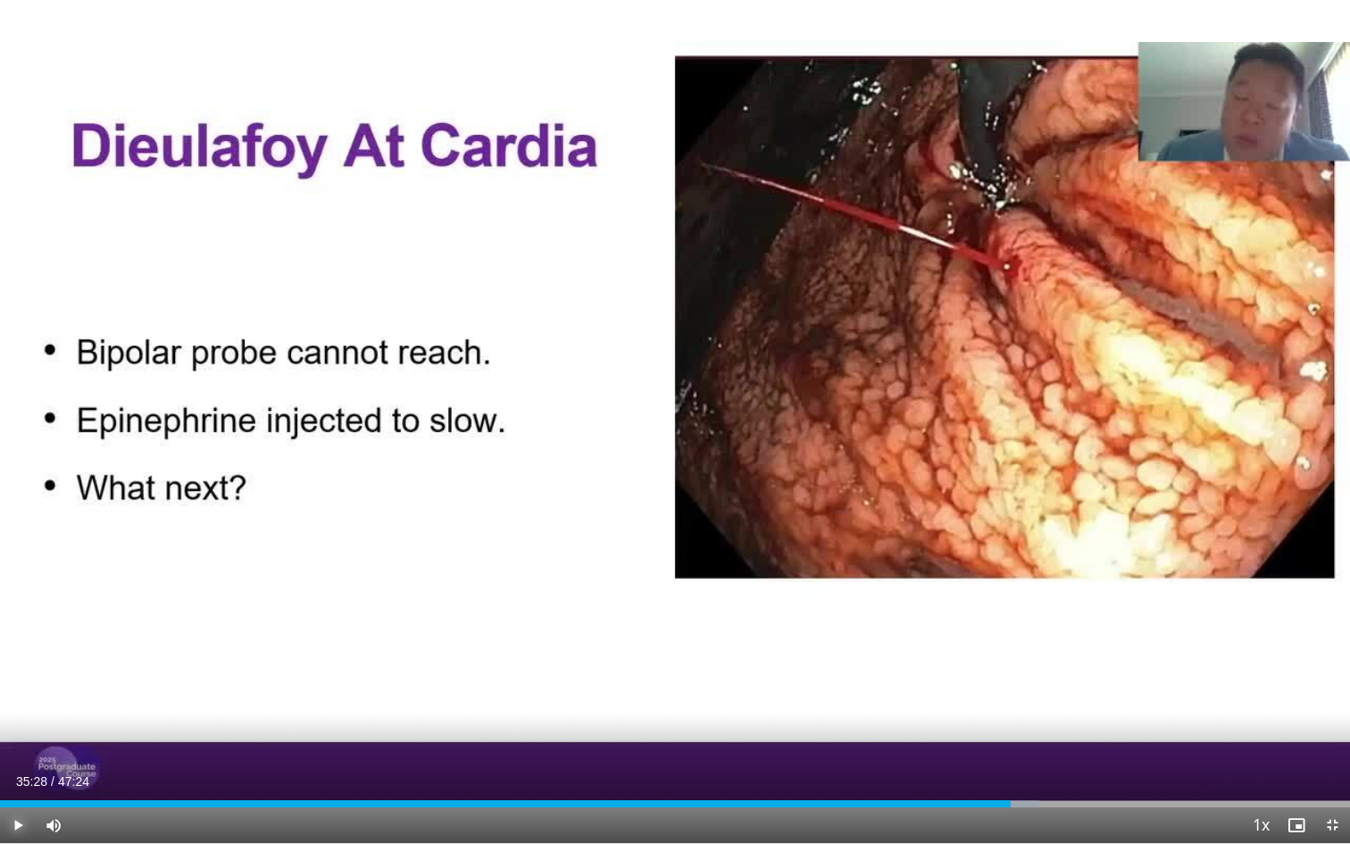
click at [18, 734] on span "Video Player" at bounding box center [18, 825] width 36 height 36
click at [21, 734] on span "Video Player" at bounding box center [18, 825] width 36 height 36
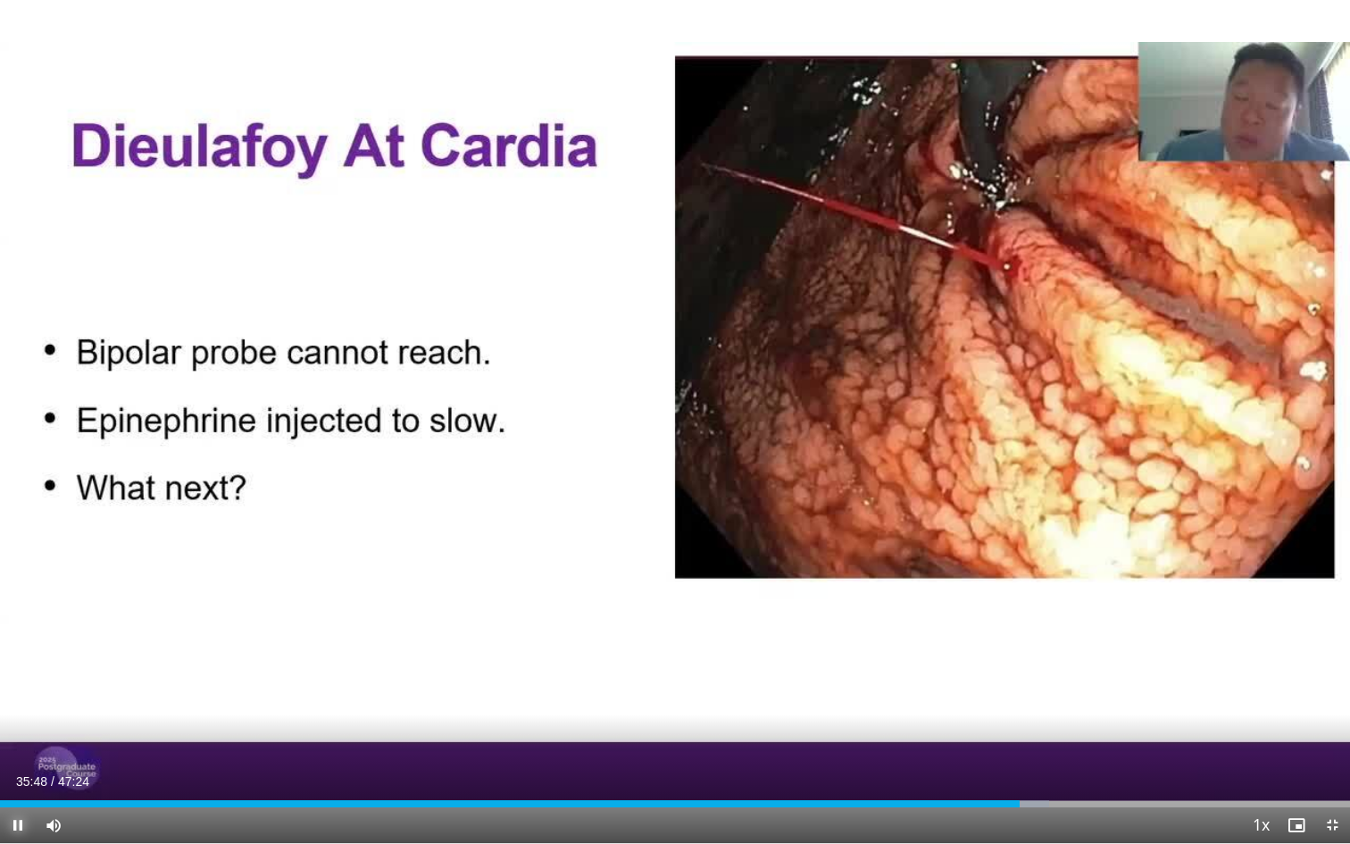
click at [18, 734] on span "Video Player" at bounding box center [18, 825] width 36 height 36
click at [23, 734] on span "Video Player" at bounding box center [18, 825] width 36 height 36
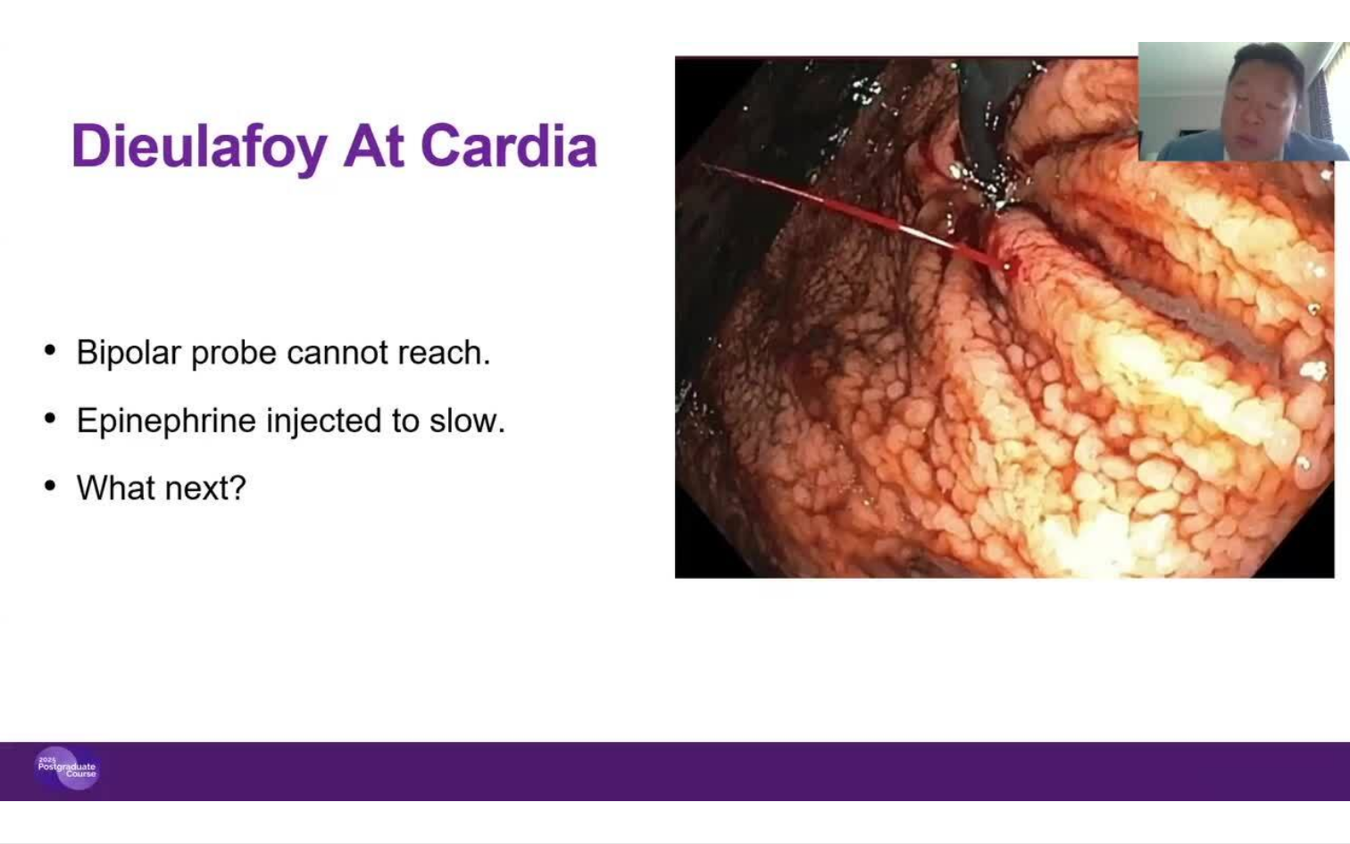
click at [23, 734] on video-js "**********" at bounding box center [675, 422] width 1350 height 844
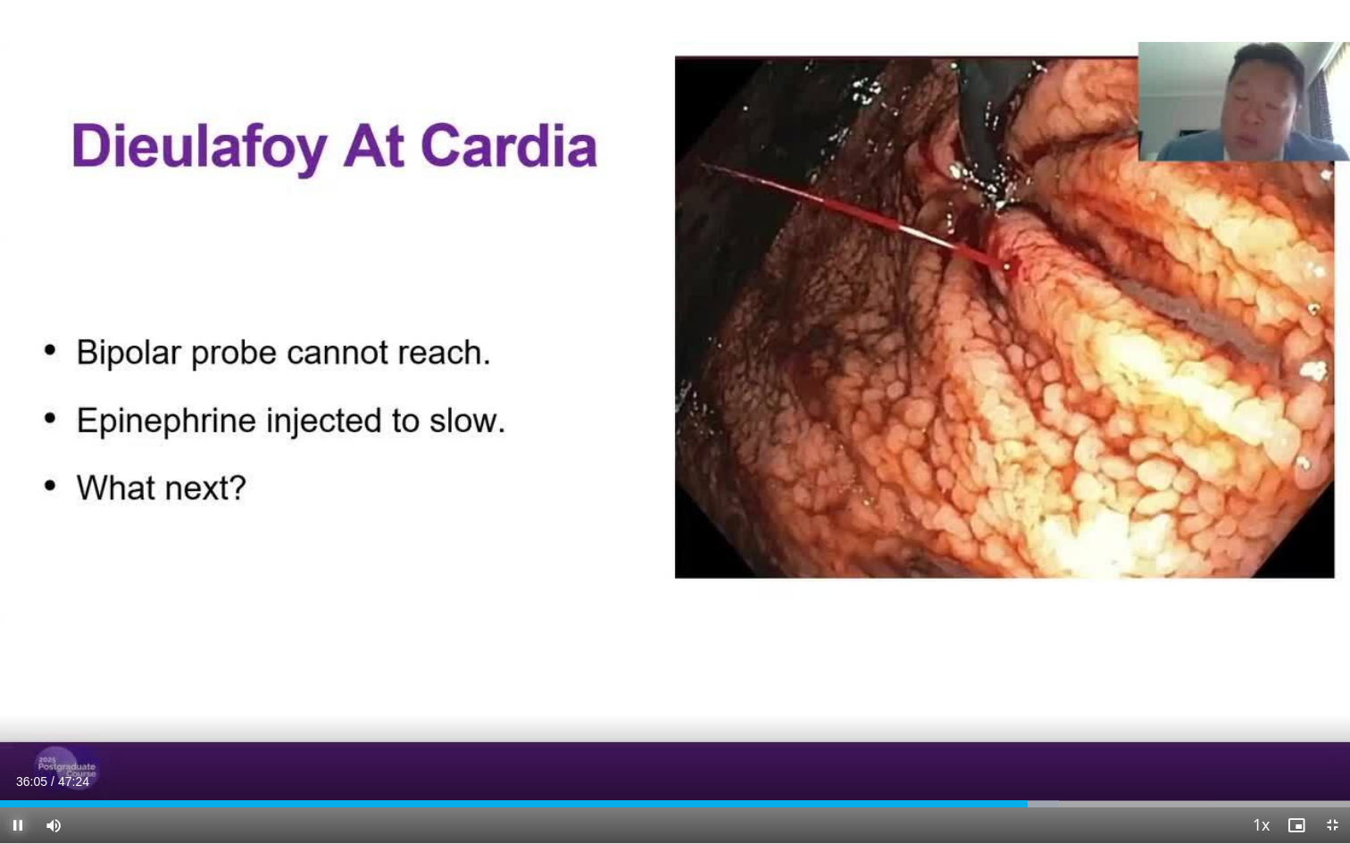
click at [13, 734] on span "Video Player" at bounding box center [18, 825] width 36 height 36
click at [14, 734] on span "Video Player" at bounding box center [18, 825] width 36 height 36
click at [15, 734] on span "Video Player" at bounding box center [18, 825] width 36 height 36
click at [16, 734] on span "Video Player" at bounding box center [18, 825] width 36 height 36
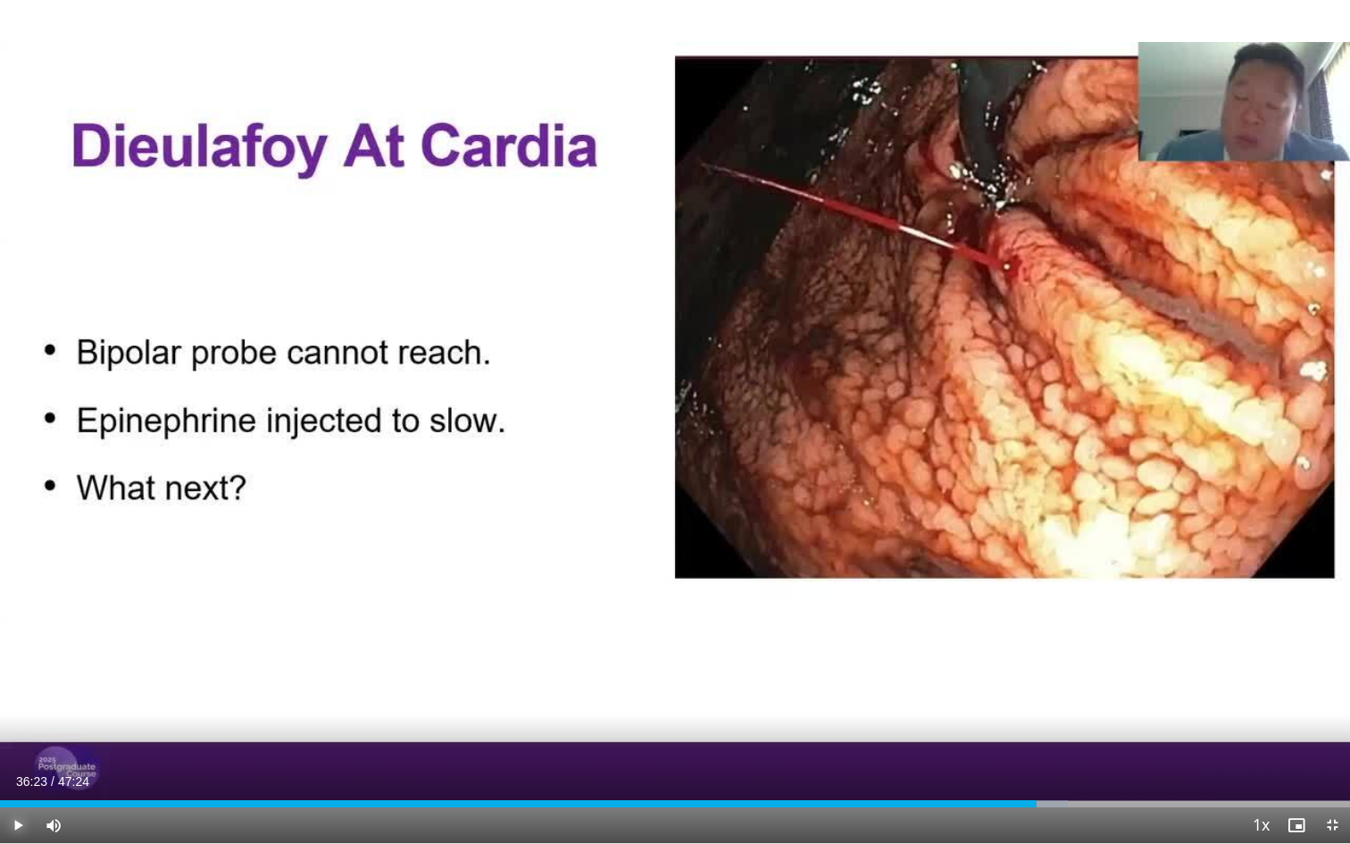
click at [15, 734] on span "Video Player" at bounding box center [18, 825] width 36 height 36
click at [18, 734] on span "Video Player" at bounding box center [18, 825] width 36 height 36
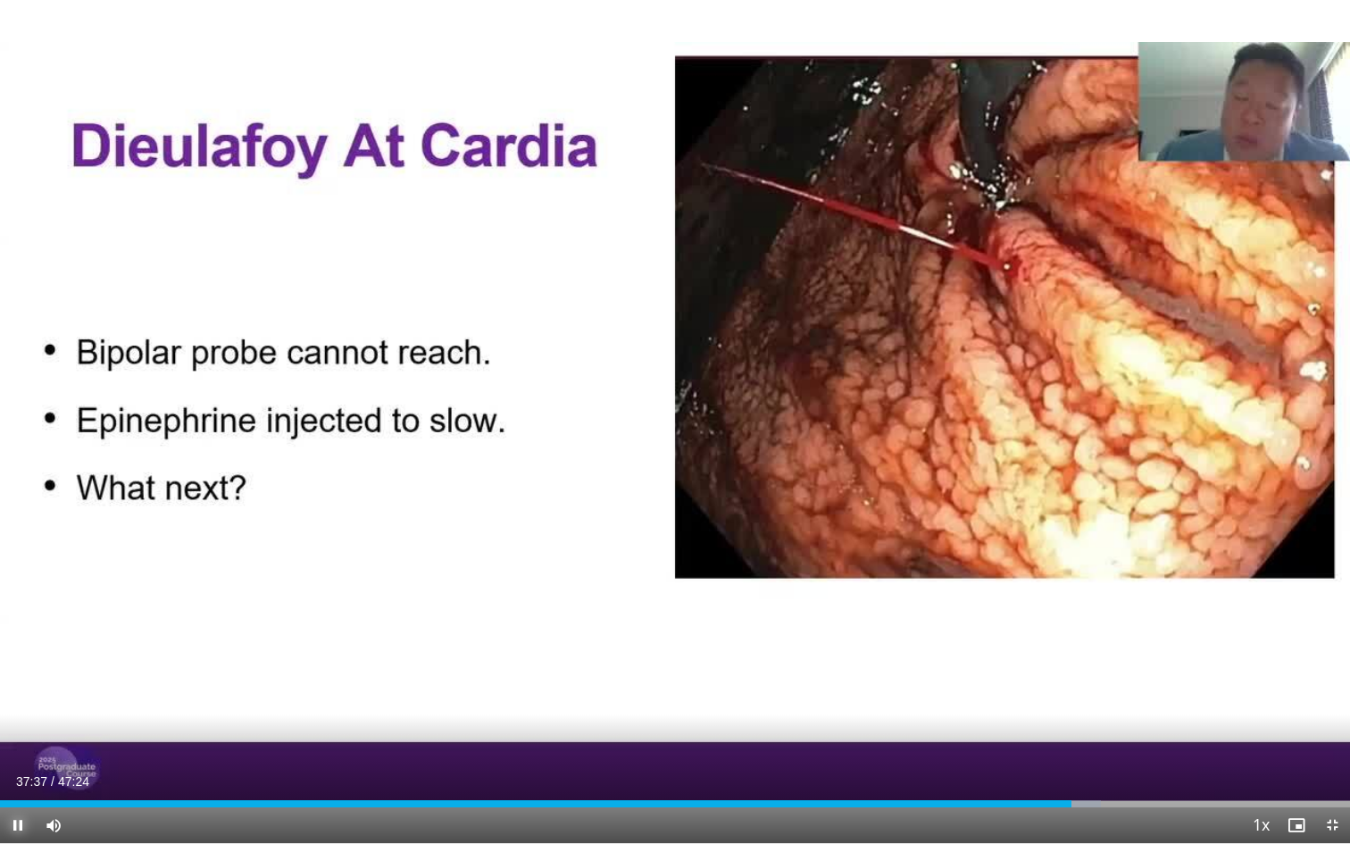
click at [18, 734] on span "Video Player" at bounding box center [18, 825] width 36 height 36
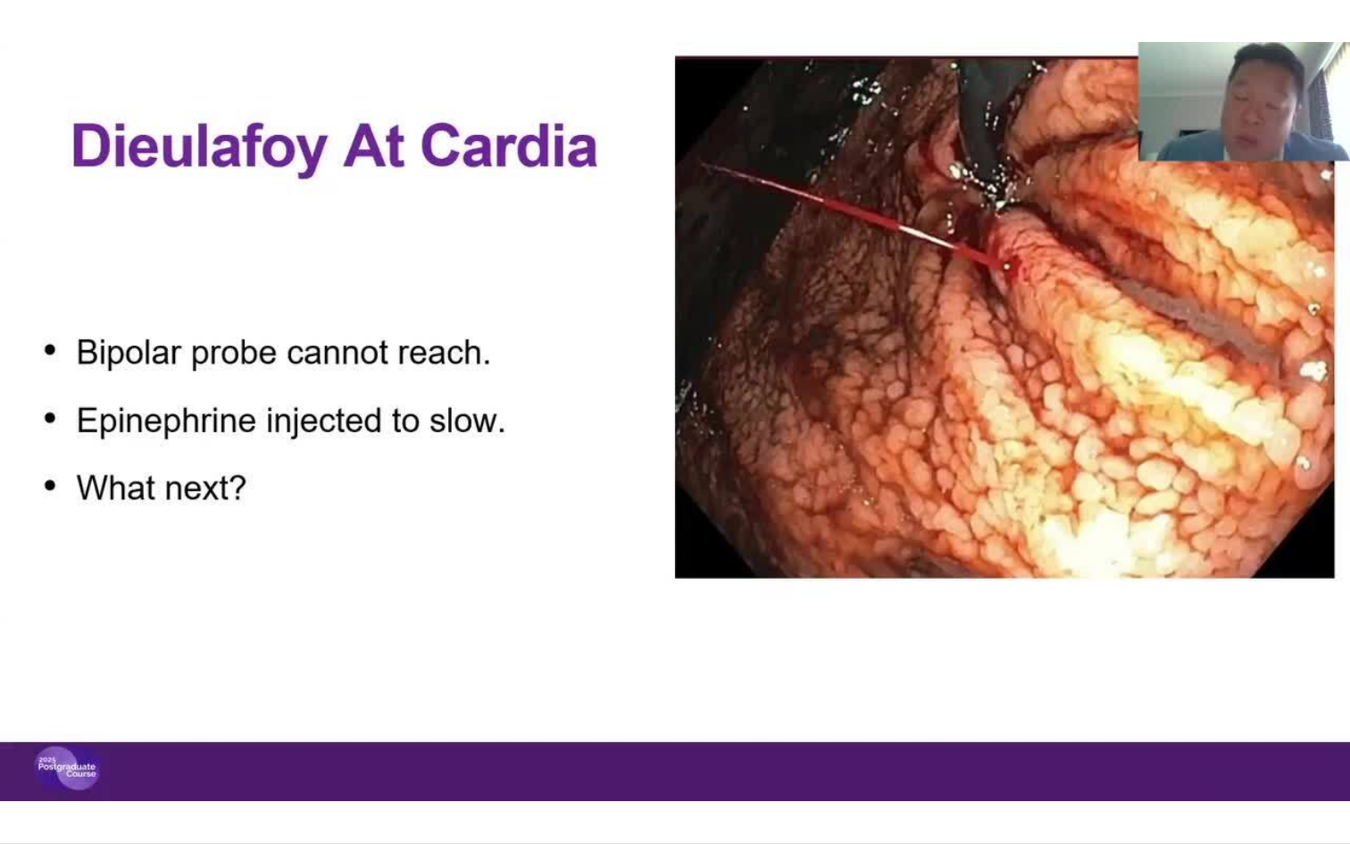
click at [20, 734] on video-js "**********" at bounding box center [675, 422] width 1350 height 844
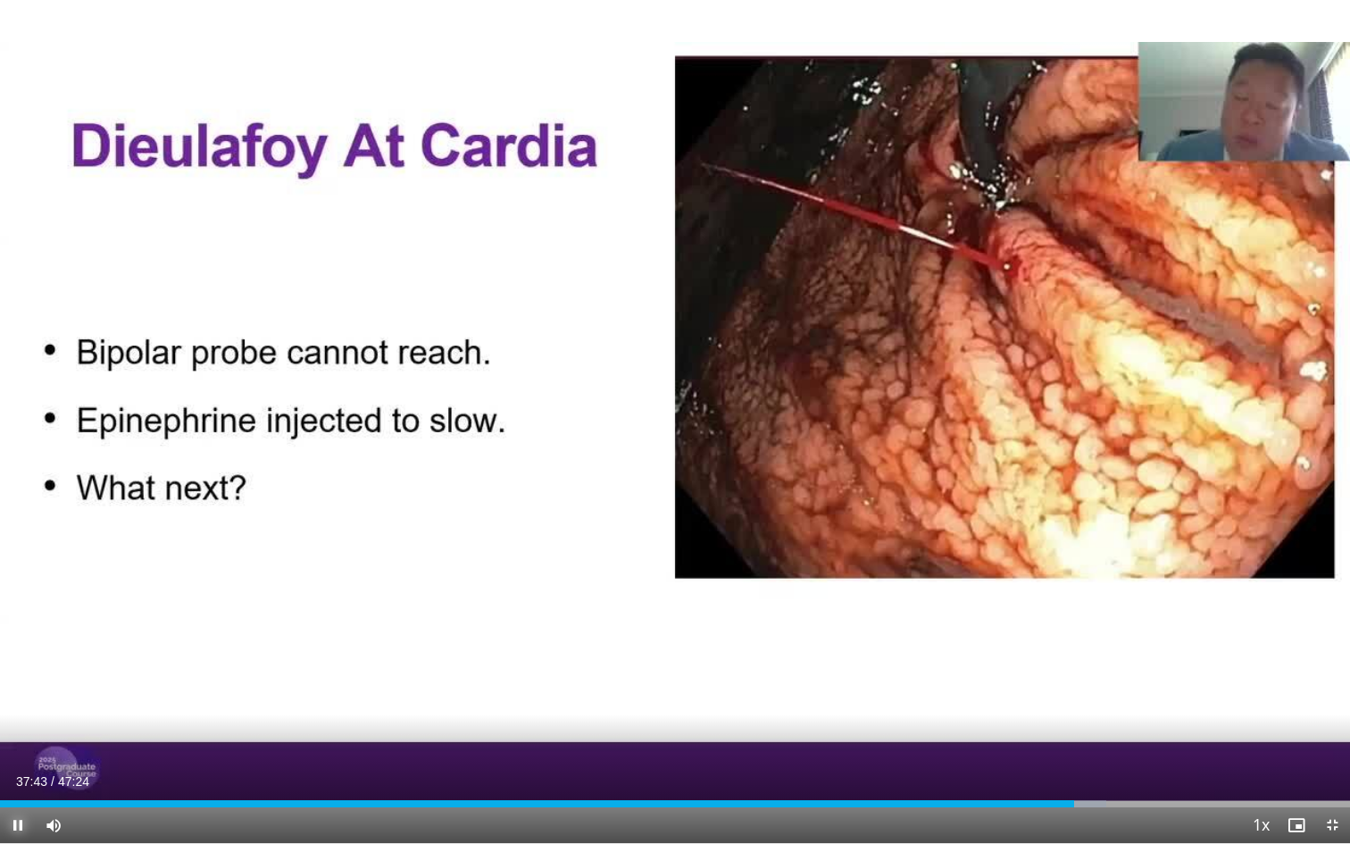
click at [19, 734] on span "Video Player" at bounding box center [18, 825] width 36 height 36
click at [18, 734] on span "Video Player" at bounding box center [18, 825] width 36 height 36
click at [19, 734] on span "Video Player" at bounding box center [18, 825] width 36 height 36
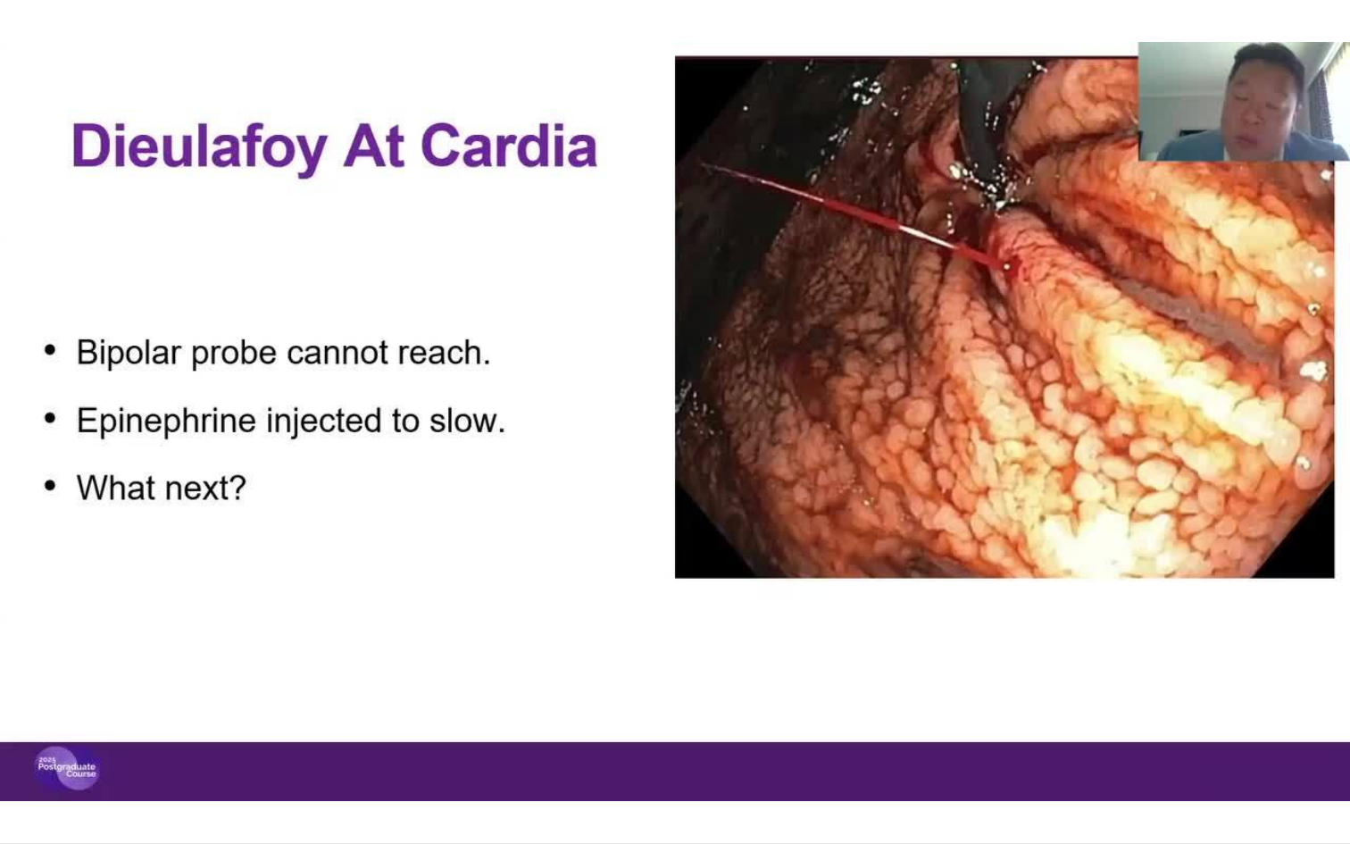
click at [19, 734] on div "10 seconds Tap to unmute" at bounding box center [675, 421] width 1350 height 843
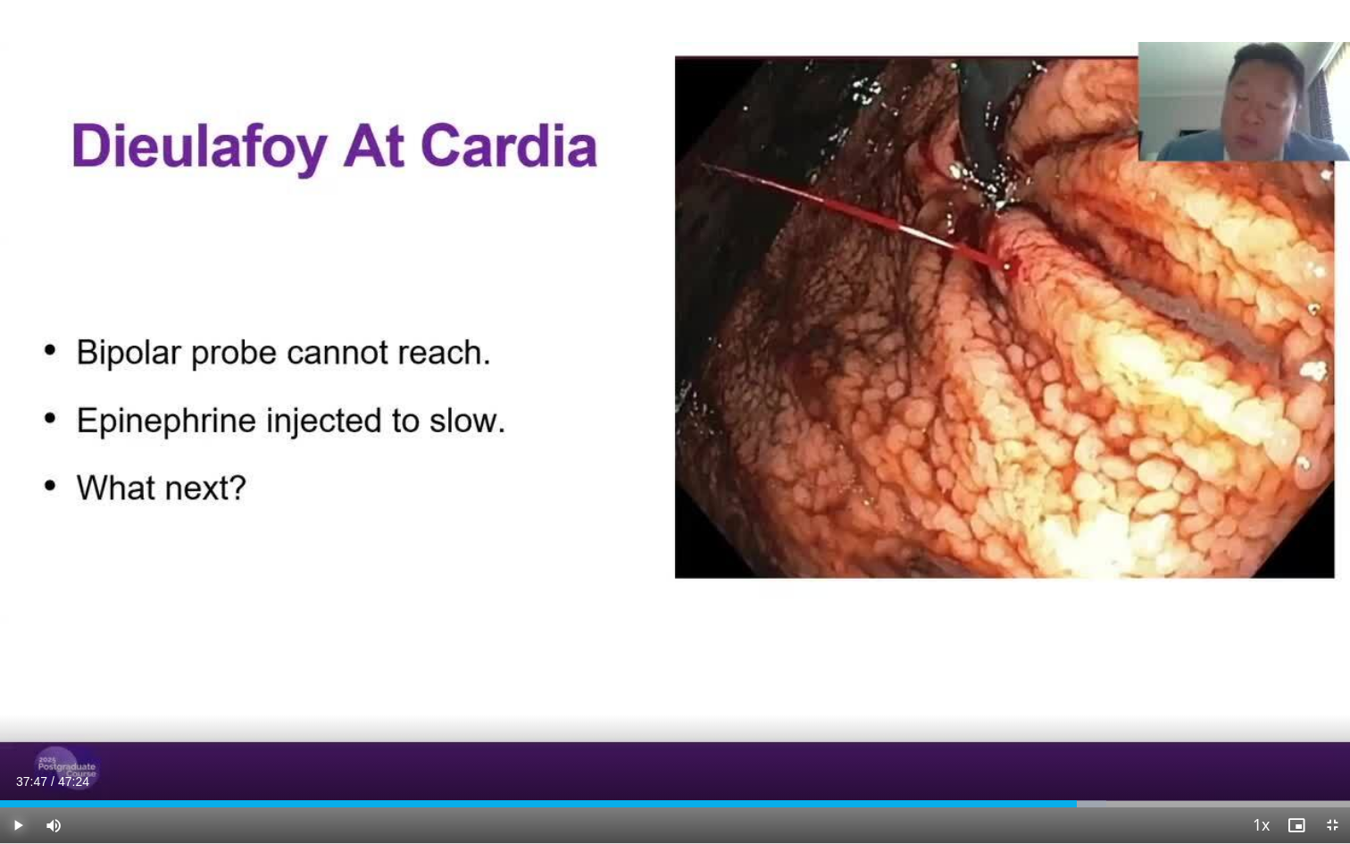
click at [19, 734] on span "Video Player" at bounding box center [18, 825] width 36 height 36
click at [15, 734] on span "Video Player" at bounding box center [18, 825] width 36 height 36
click at [1066, 734] on div "Progress Bar" at bounding box center [1067, 803] width 2 height 7
click at [17, 734] on span "Video Player" at bounding box center [18, 825] width 36 height 36
click at [18, 734] on span "Video Player" at bounding box center [18, 825] width 36 height 36
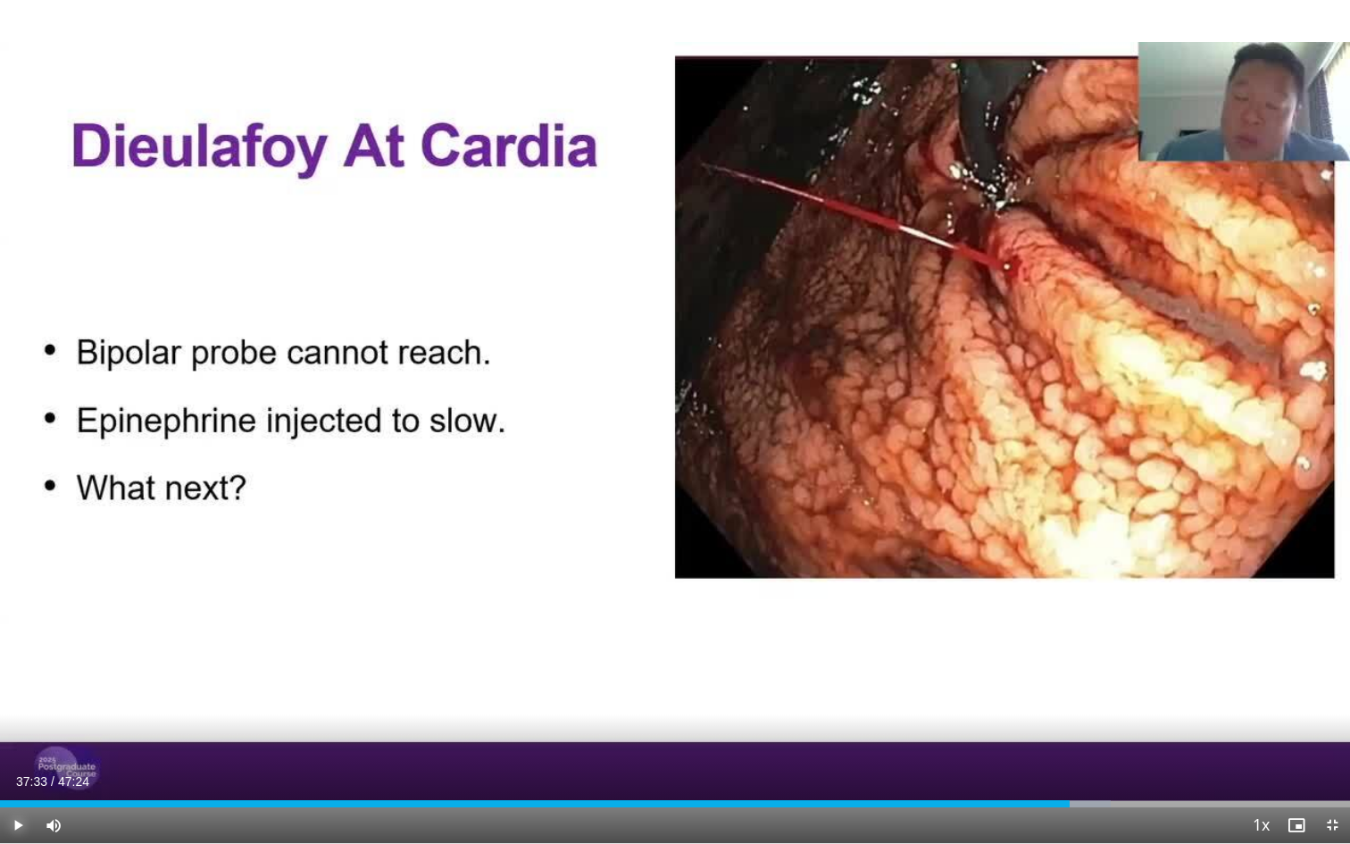
click at [18, 734] on span "Video Player" at bounding box center [18, 825] width 36 height 36
click at [21, 734] on span "Video Player" at bounding box center [18, 825] width 36 height 36
click at [1033, 734] on div "Progress Bar" at bounding box center [1034, 803] width 2 height 7
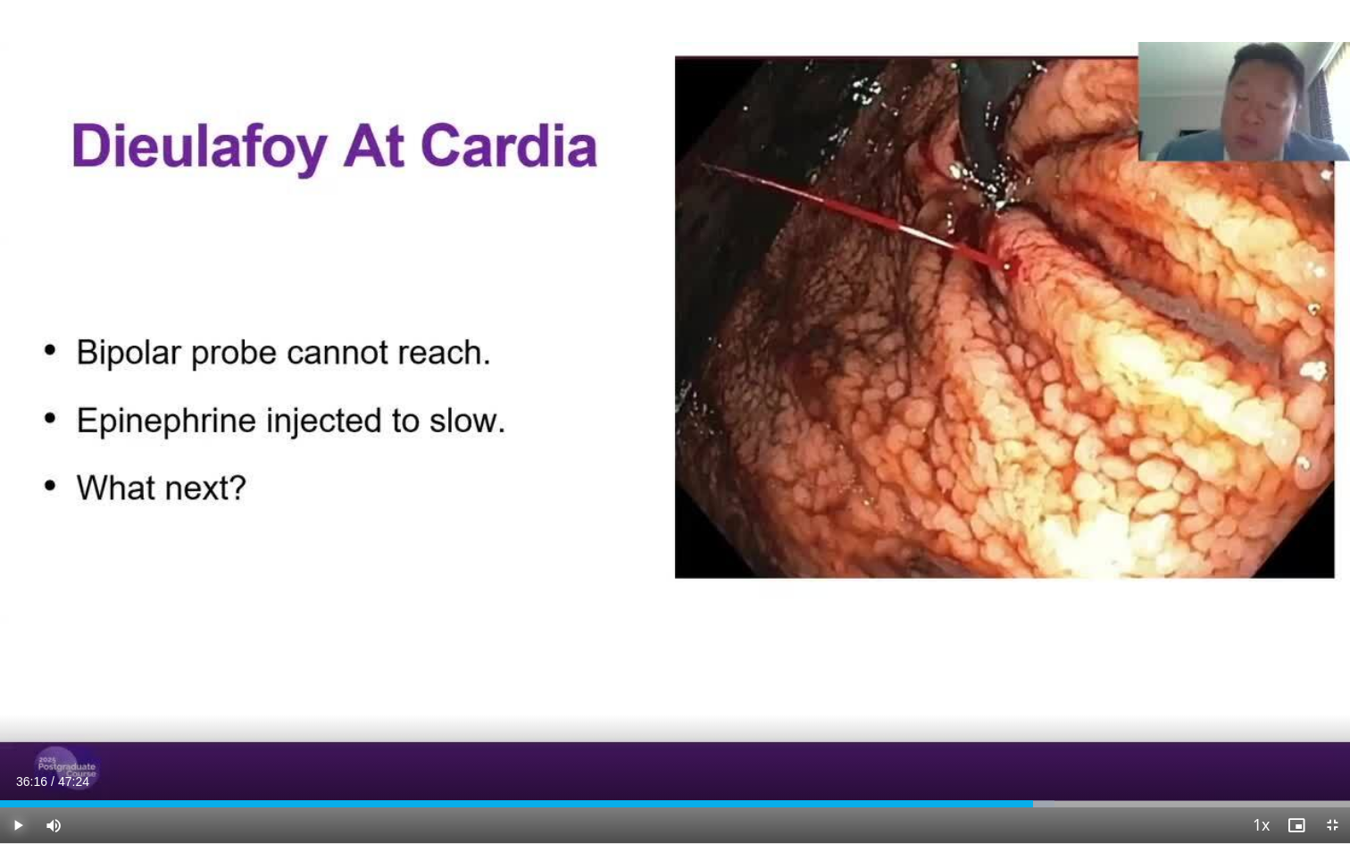
click at [17, 734] on span "Video Player" at bounding box center [18, 825] width 36 height 36
click at [21, 734] on span "Video Player" at bounding box center [18, 825] width 36 height 36
click at [22, 734] on span "Video Player" at bounding box center [18, 825] width 36 height 36
click at [21, 734] on span "Video Player" at bounding box center [18, 825] width 36 height 36
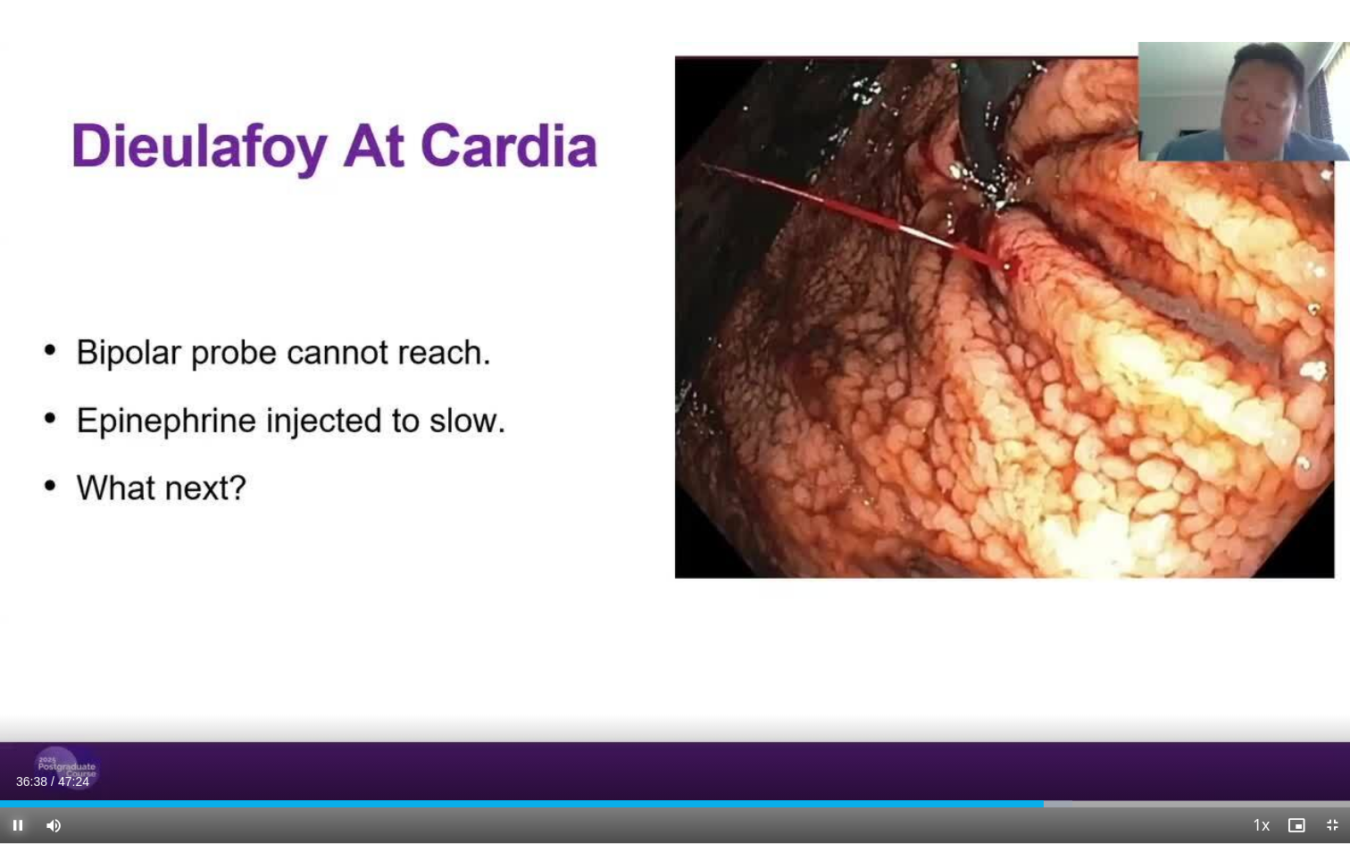
click at [18, 734] on span "Video Player" at bounding box center [18, 825] width 36 height 36
click at [22, 734] on span "Video Player" at bounding box center [18, 825] width 36 height 36
click at [21, 734] on span "Video Player" at bounding box center [18, 825] width 36 height 36
click at [16, 734] on span "Video Player" at bounding box center [18, 825] width 36 height 36
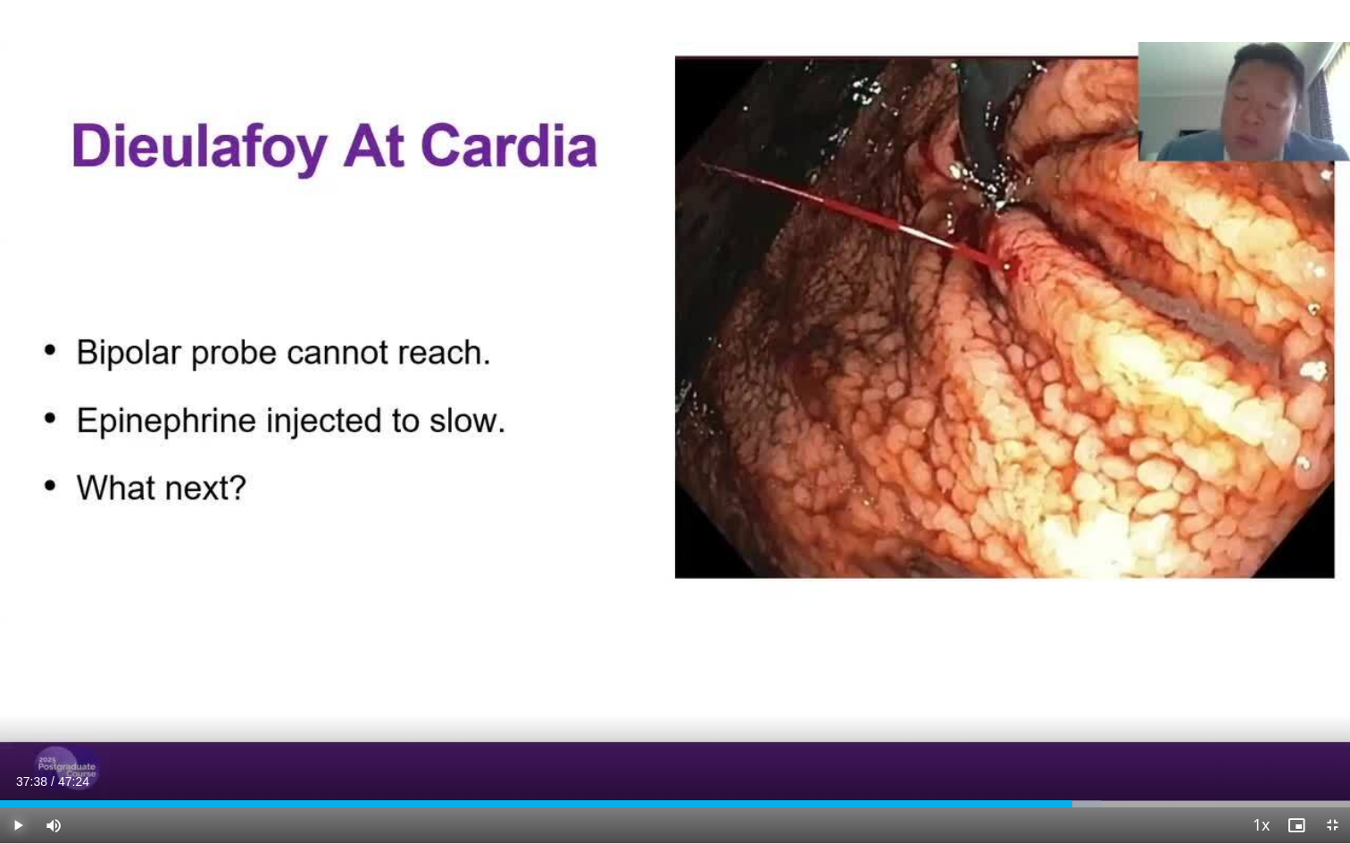
click at [16, 734] on span "Video Player" at bounding box center [18, 825] width 36 height 36
click at [20, 734] on video-js "**********" at bounding box center [675, 422] width 1350 height 844
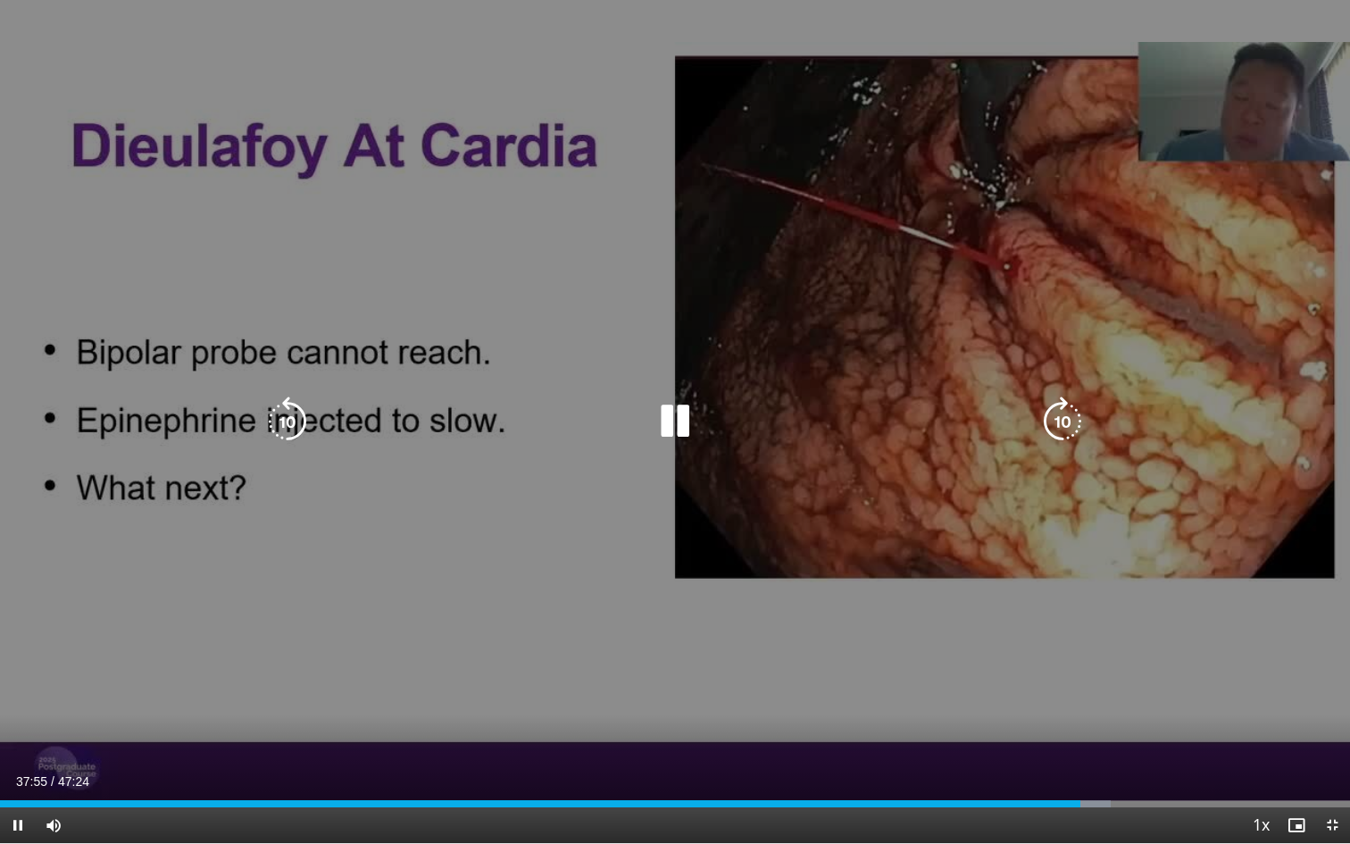
click at [20, 734] on video-js "**********" at bounding box center [675, 422] width 1350 height 844
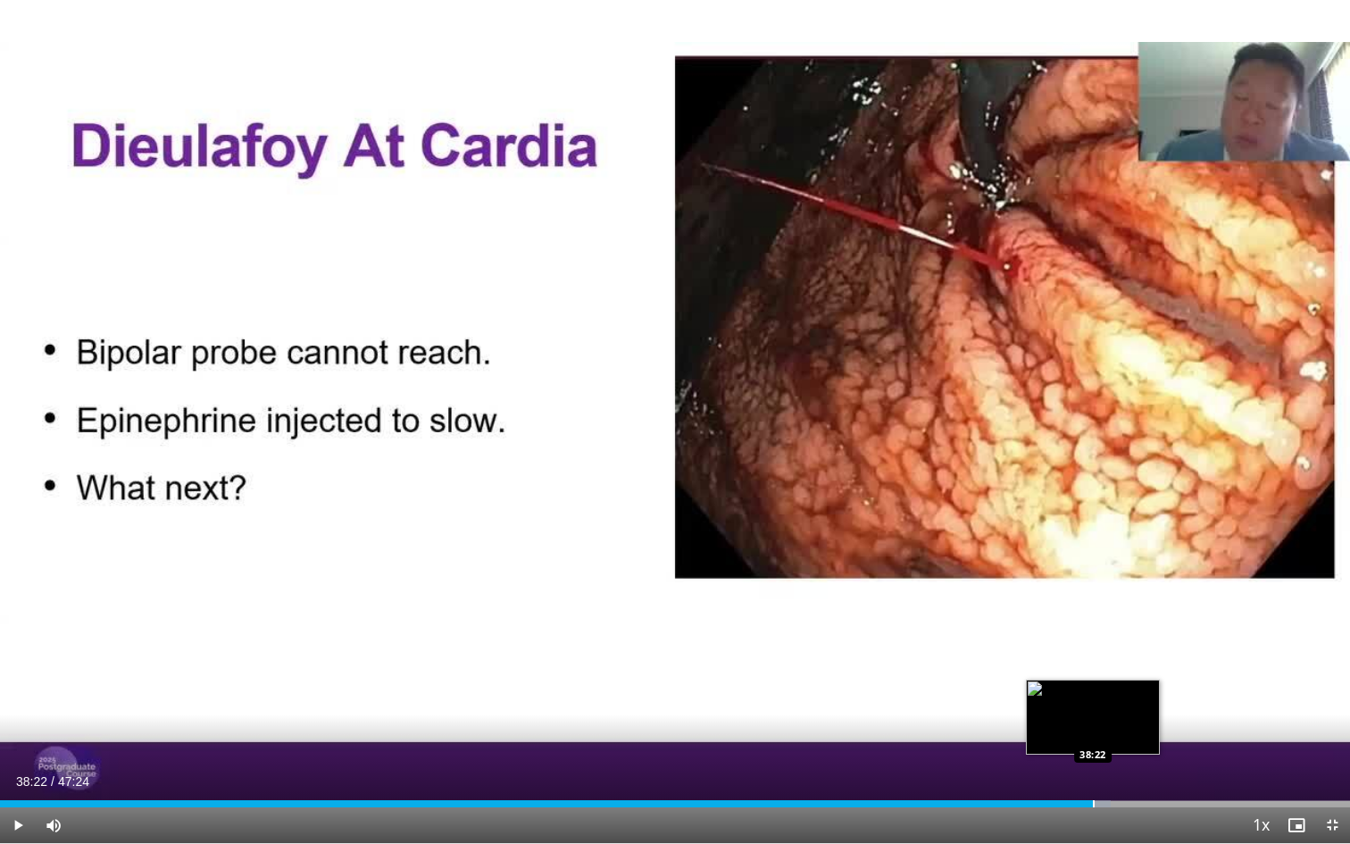
click at [1093, 734] on div "Progress Bar" at bounding box center [1094, 803] width 2 height 7
click at [1109, 734] on div "Progress Bar" at bounding box center [1110, 803] width 2 height 7
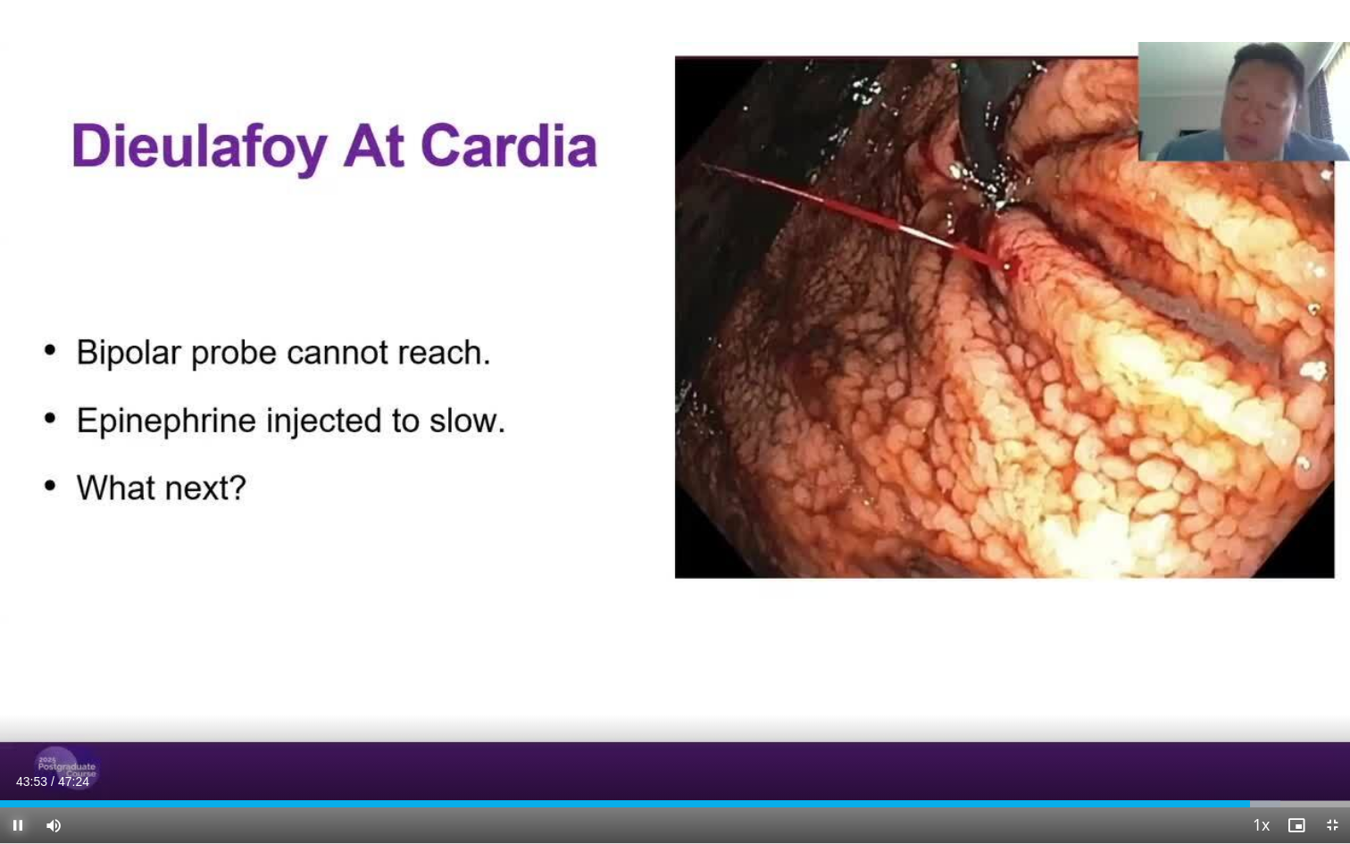
click at [19, 734] on span "Video Player" at bounding box center [18, 825] width 36 height 36
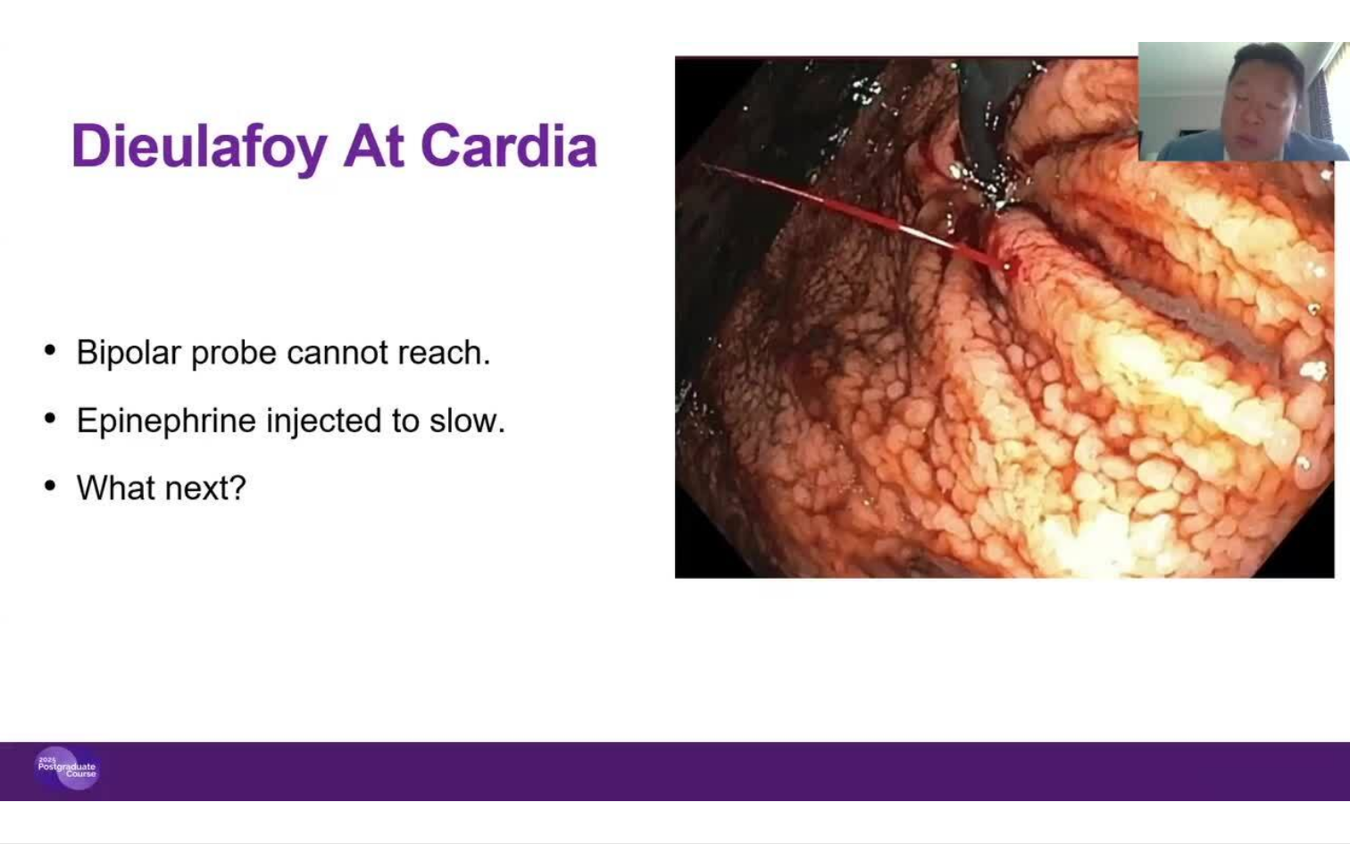
drag, startPoint x: 23, startPoint y: 836, endPoint x: 127, endPoint y: 843, distance: 103.8
click at [61, 734] on video-js "**********" at bounding box center [675, 422] width 1350 height 844
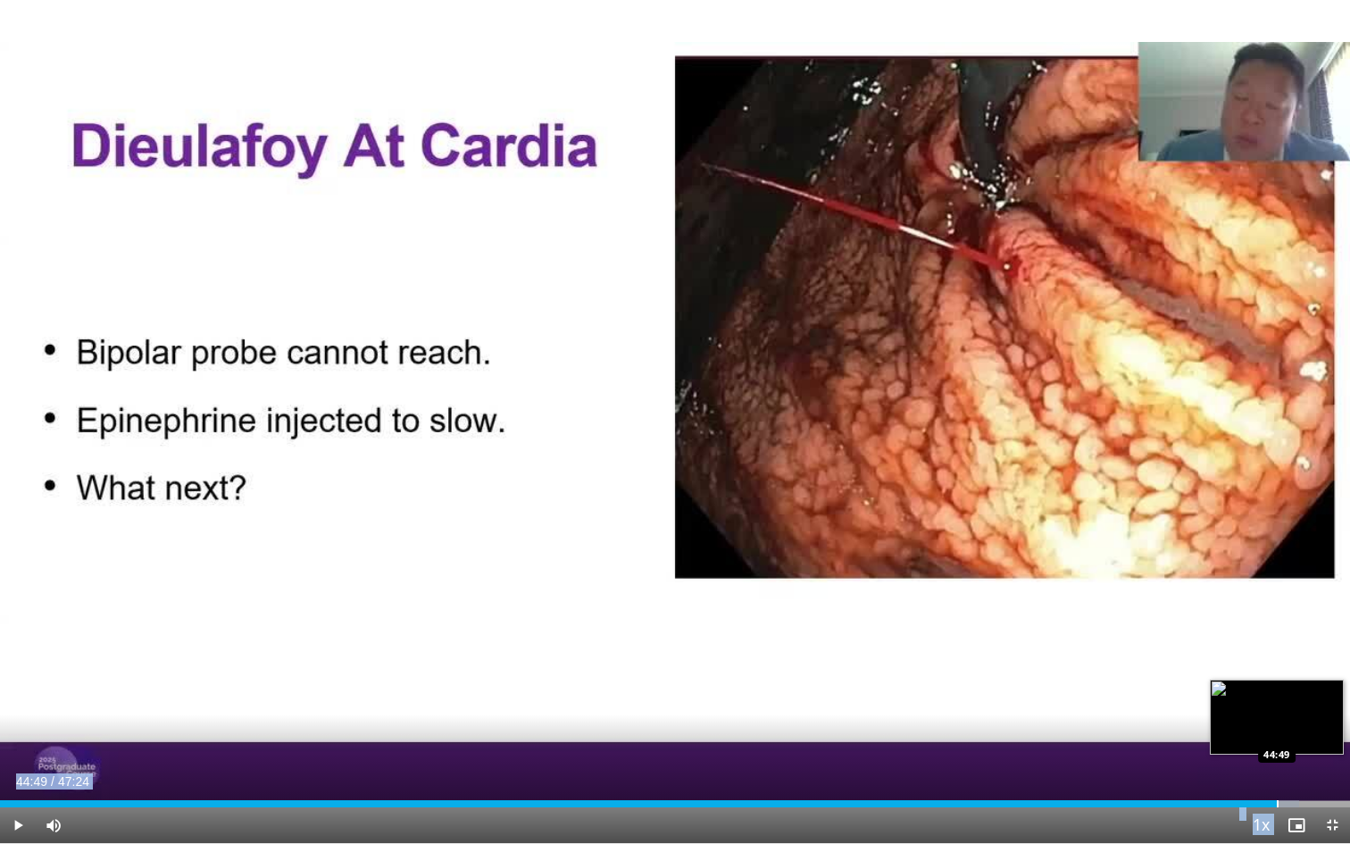
click at [1277, 734] on div "Progress Bar" at bounding box center [1278, 803] width 2 height 7
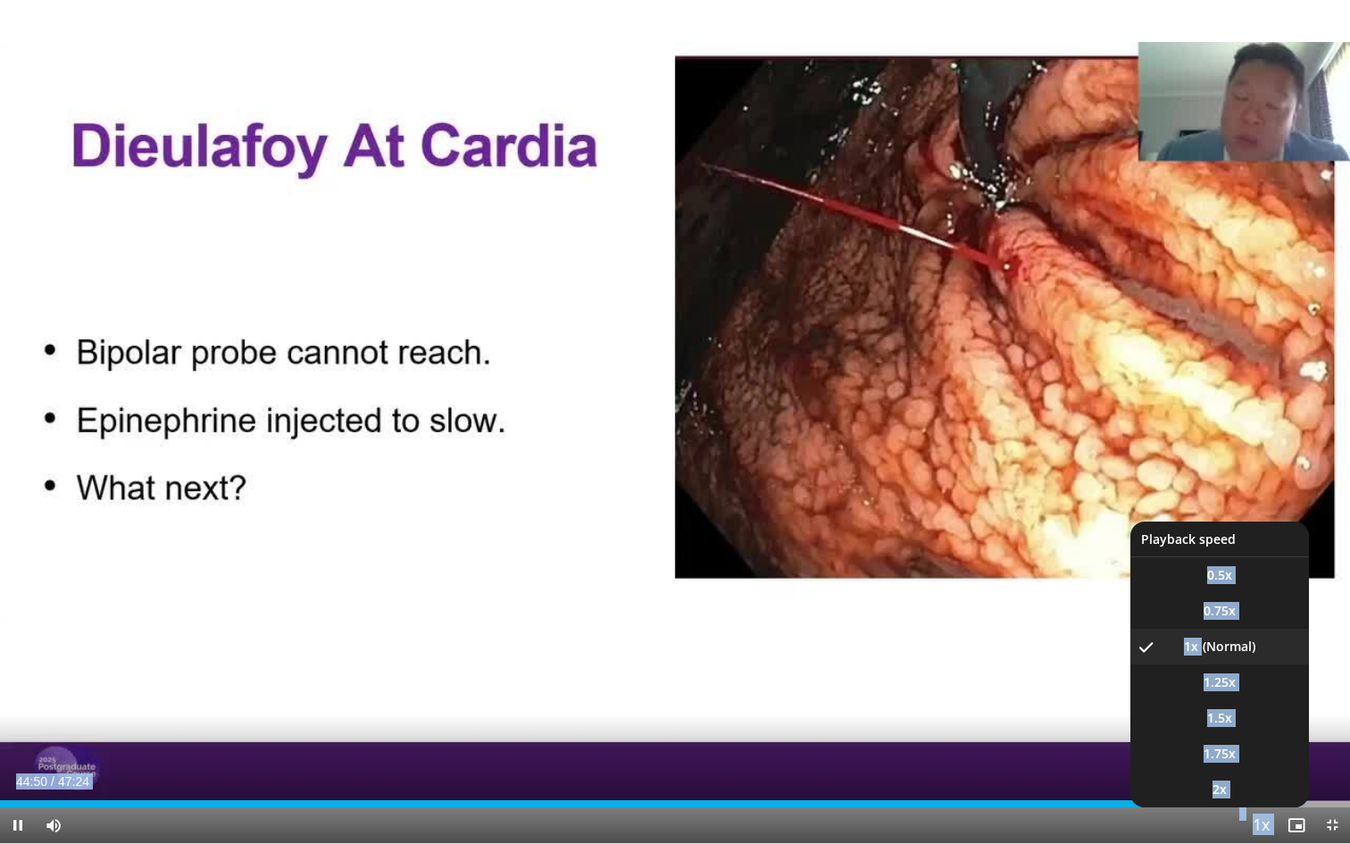
click at [1264, 734] on span "Video Player" at bounding box center [1260, 826] width 25 height 36
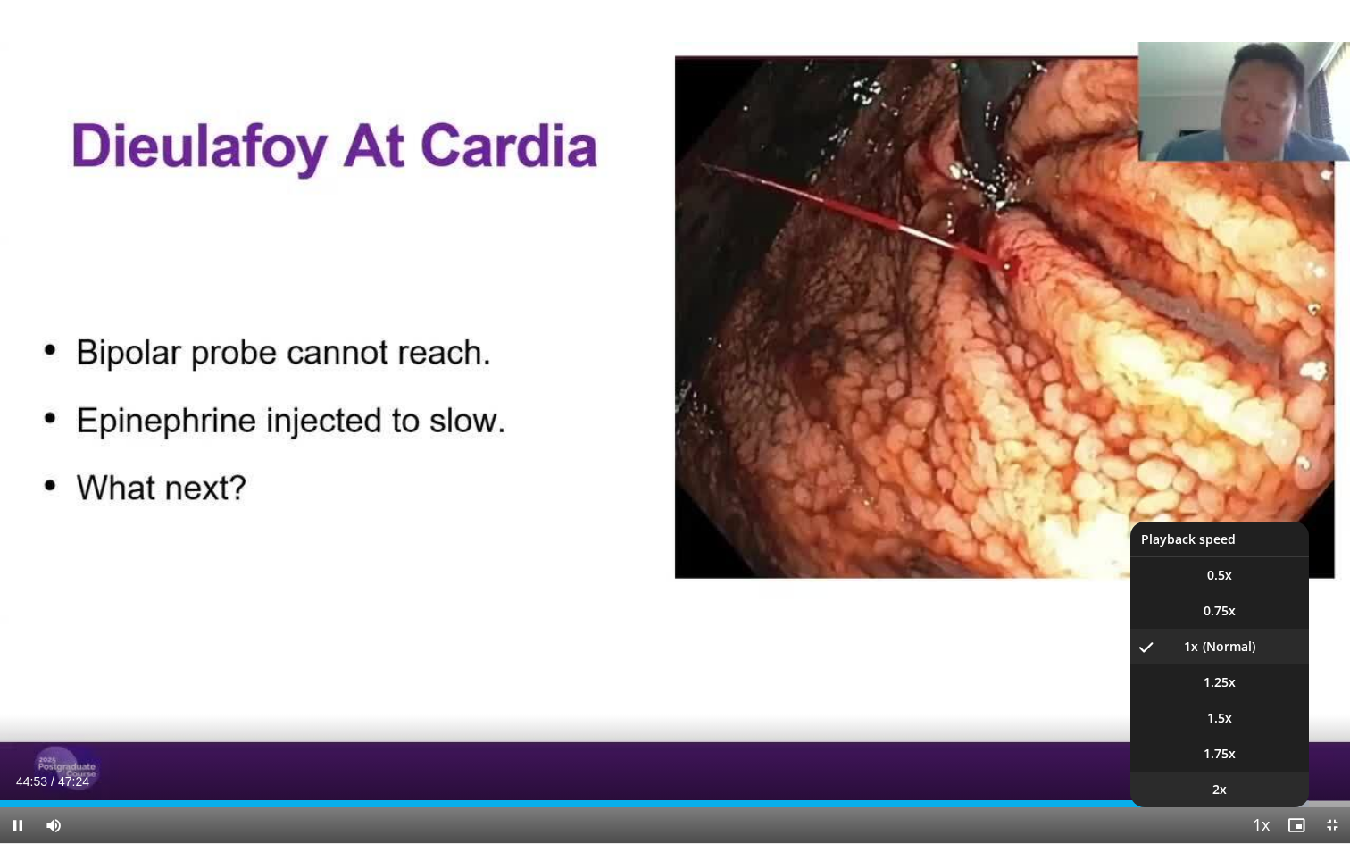
click at [1231, 734] on li "2x" at bounding box center [1219, 790] width 179 height 36
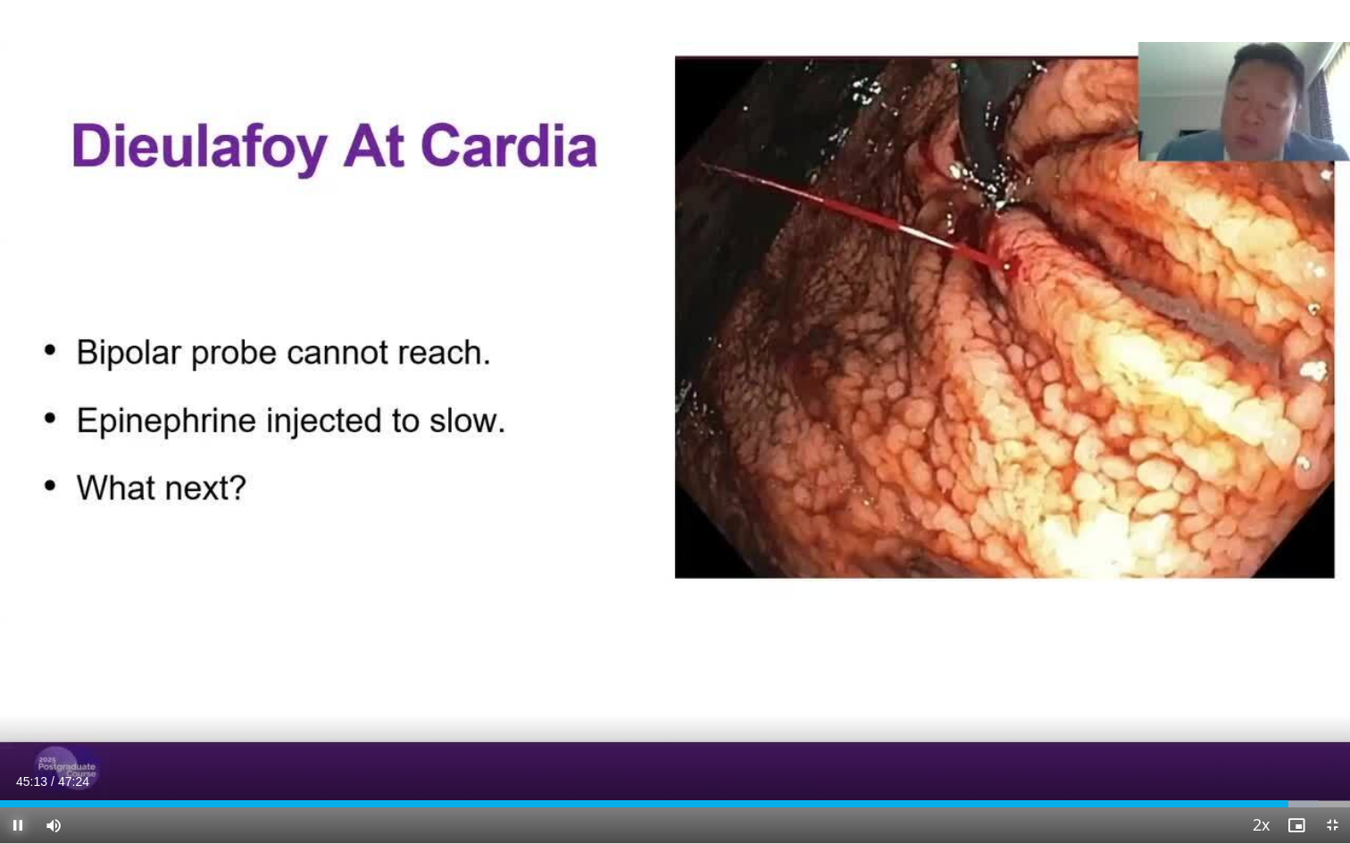
click at [24, 734] on span "Video Player" at bounding box center [18, 825] width 36 height 36
click at [24, 734] on video-js "**********" at bounding box center [675, 422] width 1350 height 844
